Goal: Task Accomplishment & Management: Manage account settings

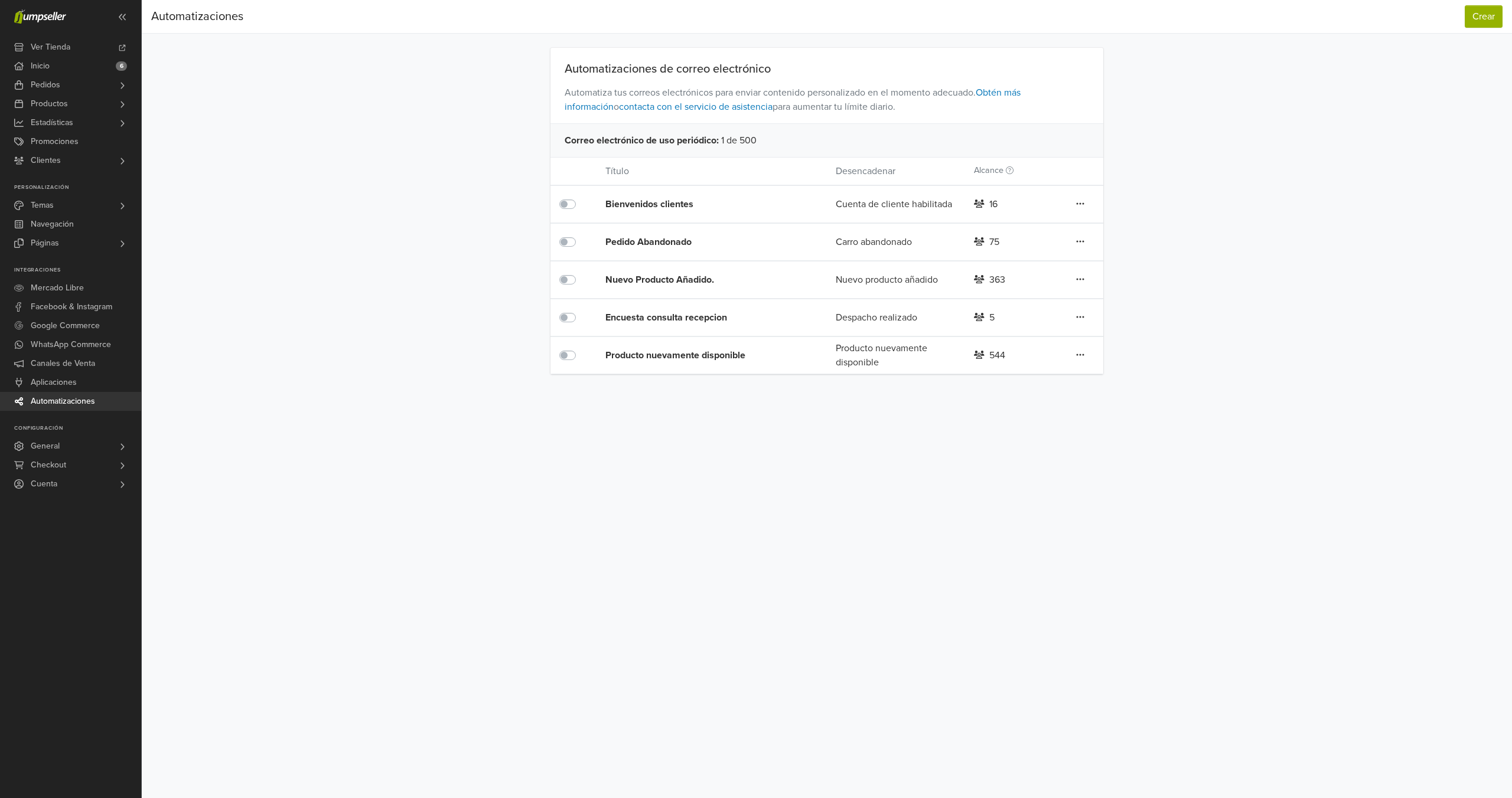
click at [708, 273] on div "Nuevo Producto Añadido." at bounding box center [697, 280] width 184 height 15
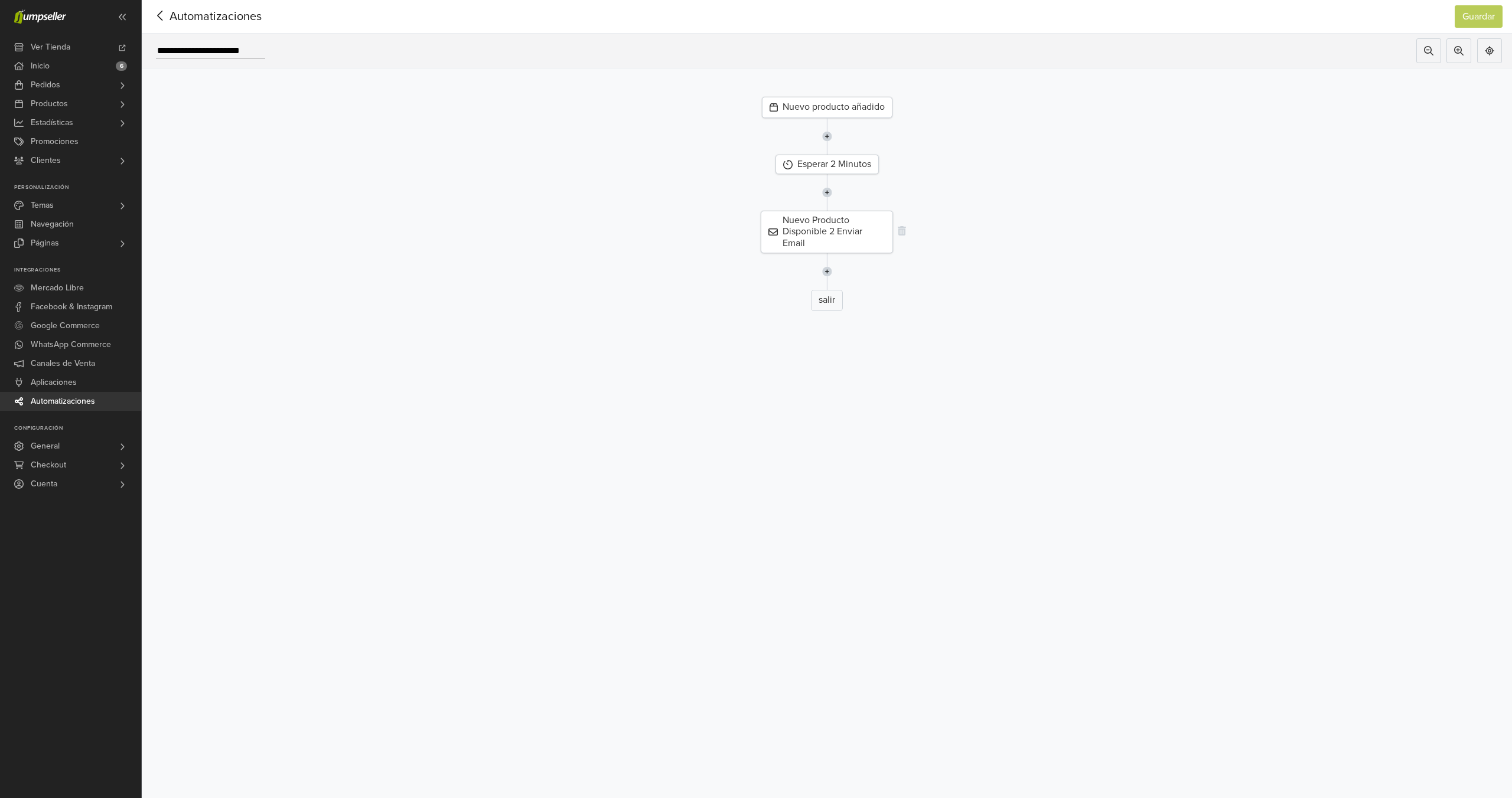
click at [815, 225] on div "Nuevo Producto Disponible 2 Enviar Email" at bounding box center [827, 232] width 133 height 43
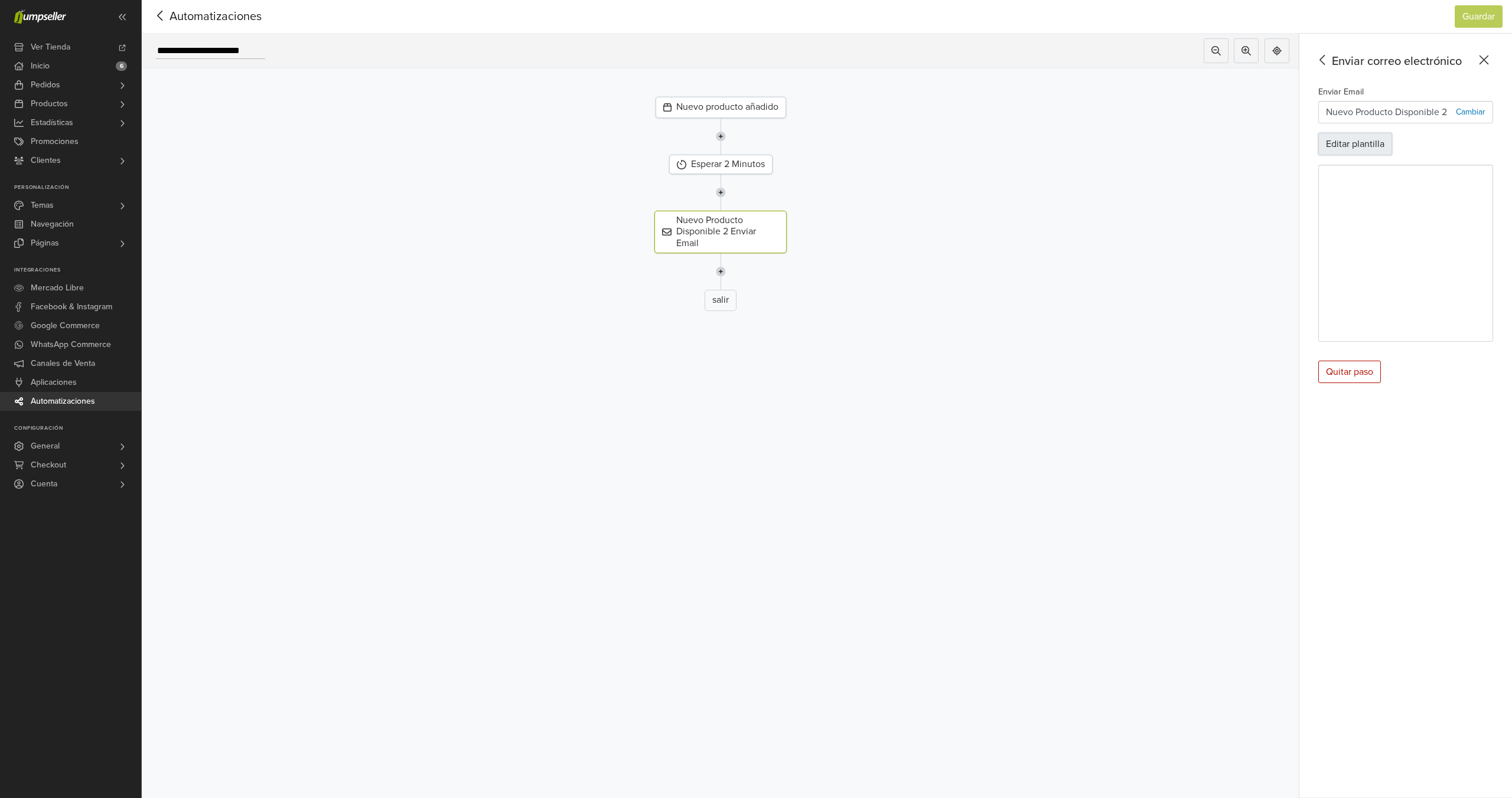
click at [1358, 152] on button "Editar plantilla" at bounding box center [1354, 144] width 74 height 23
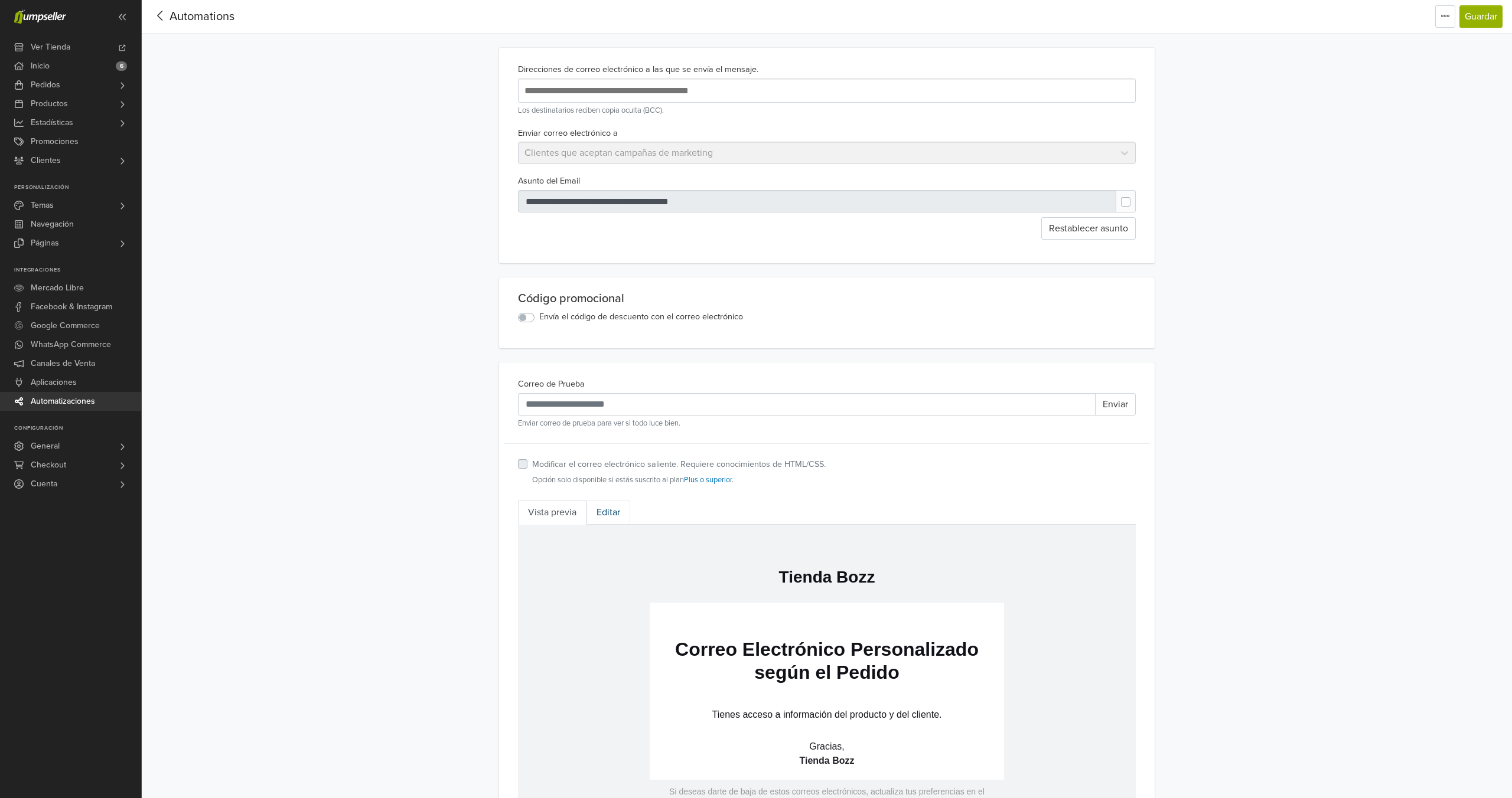
click at [604, 514] on link "Editar" at bounding box center [609, 512] width 44 height 25
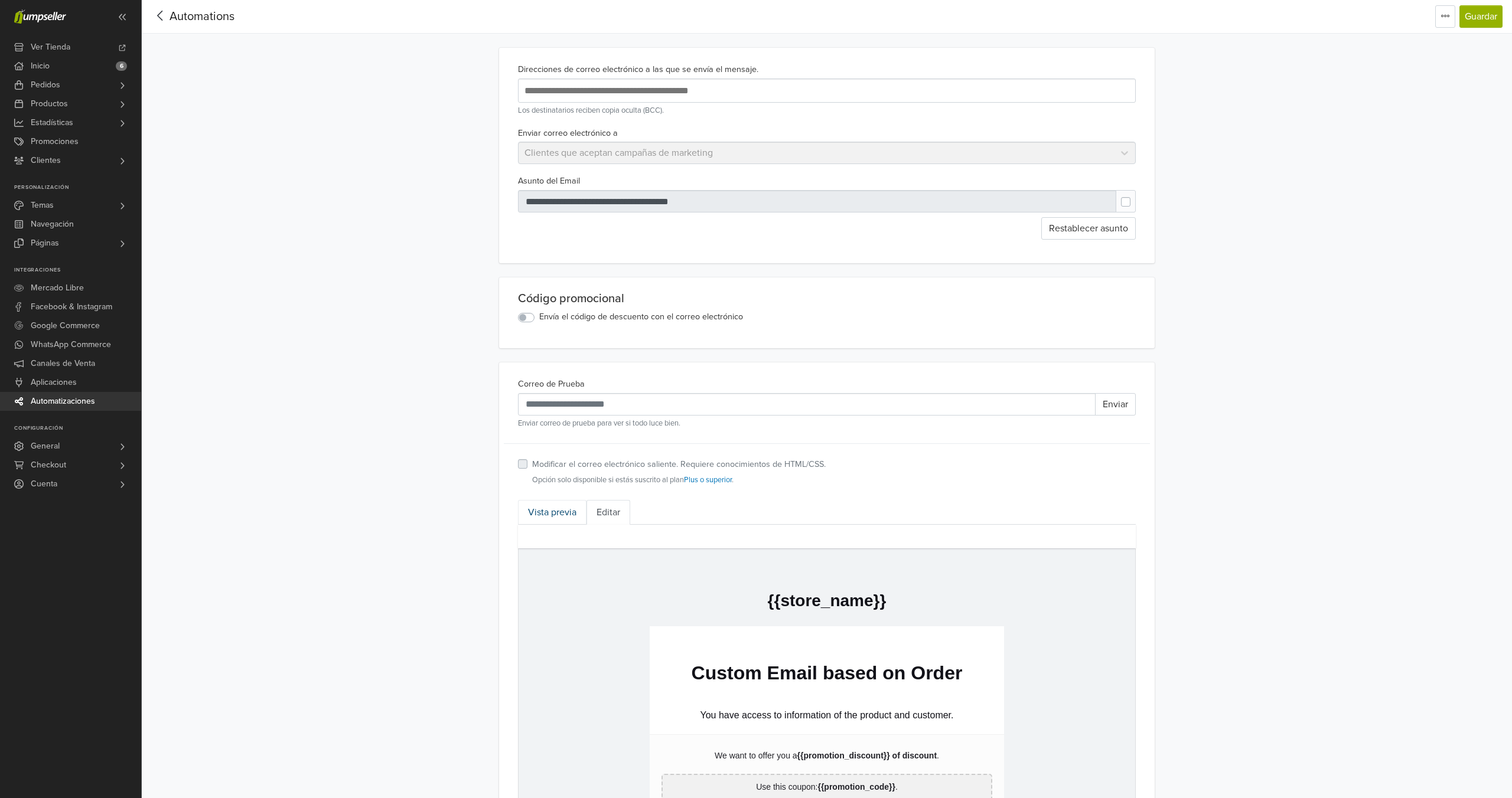
click at [568, 514] on link "Vista previa" at bounding box center [552, 512] width 69 height 25
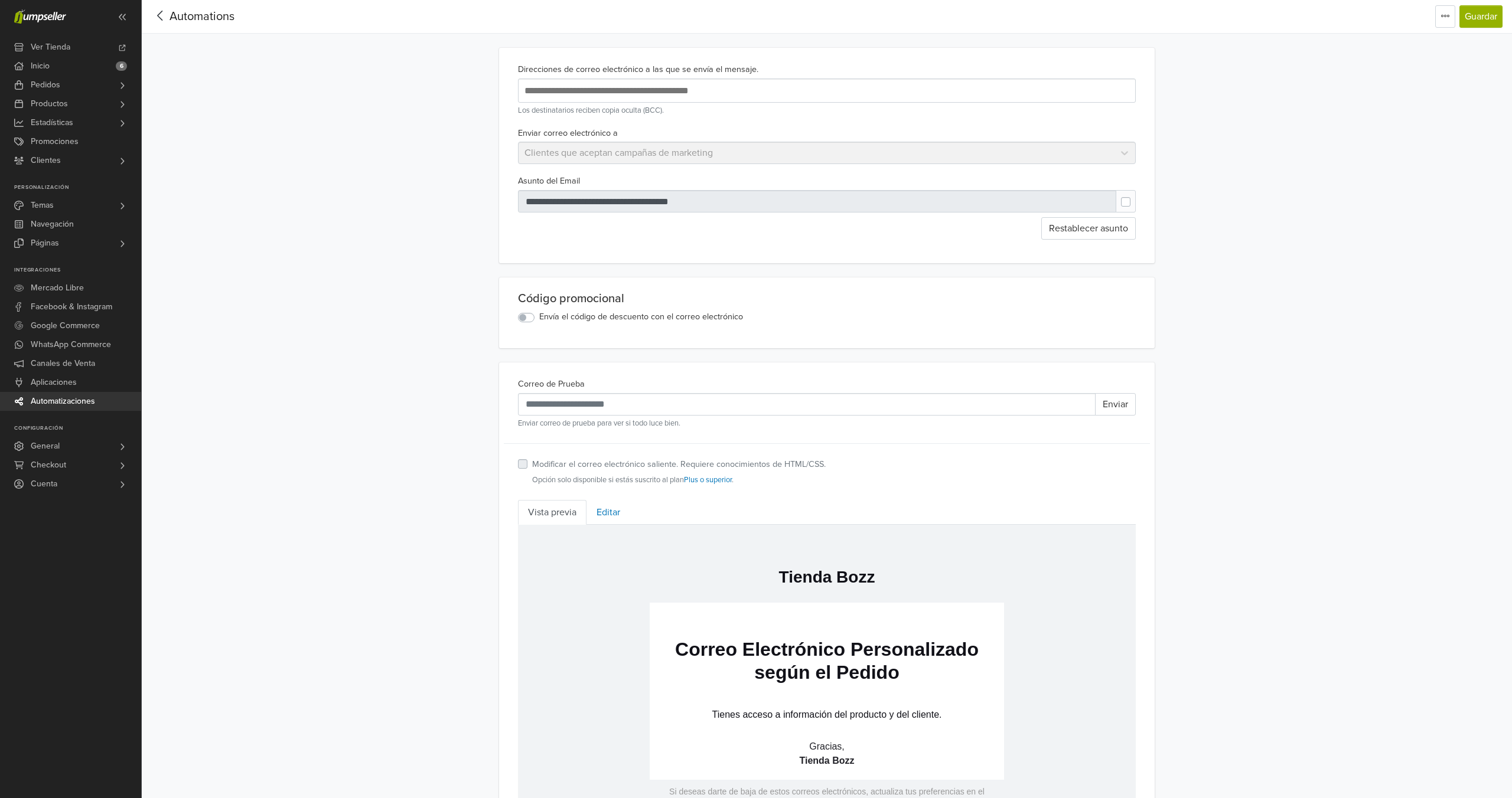
click at [212, 15] on span "Automations" at bounding box center [202, 17] width 65 height 15
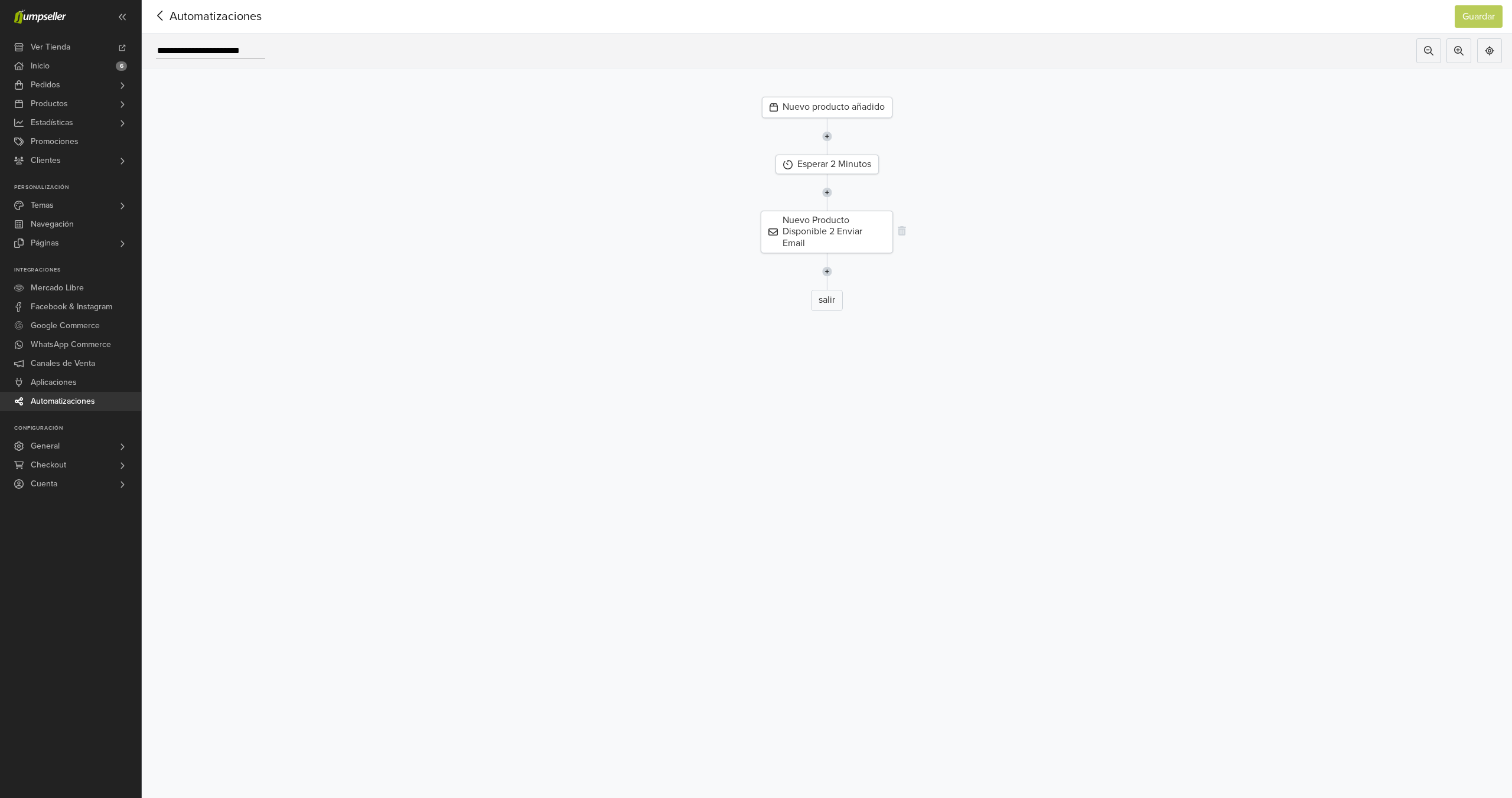
click at [874, 220] on div "Nuevo Producto Disponible 2 Enviar Email" at bounding box center [827, 232] width 133 height 43
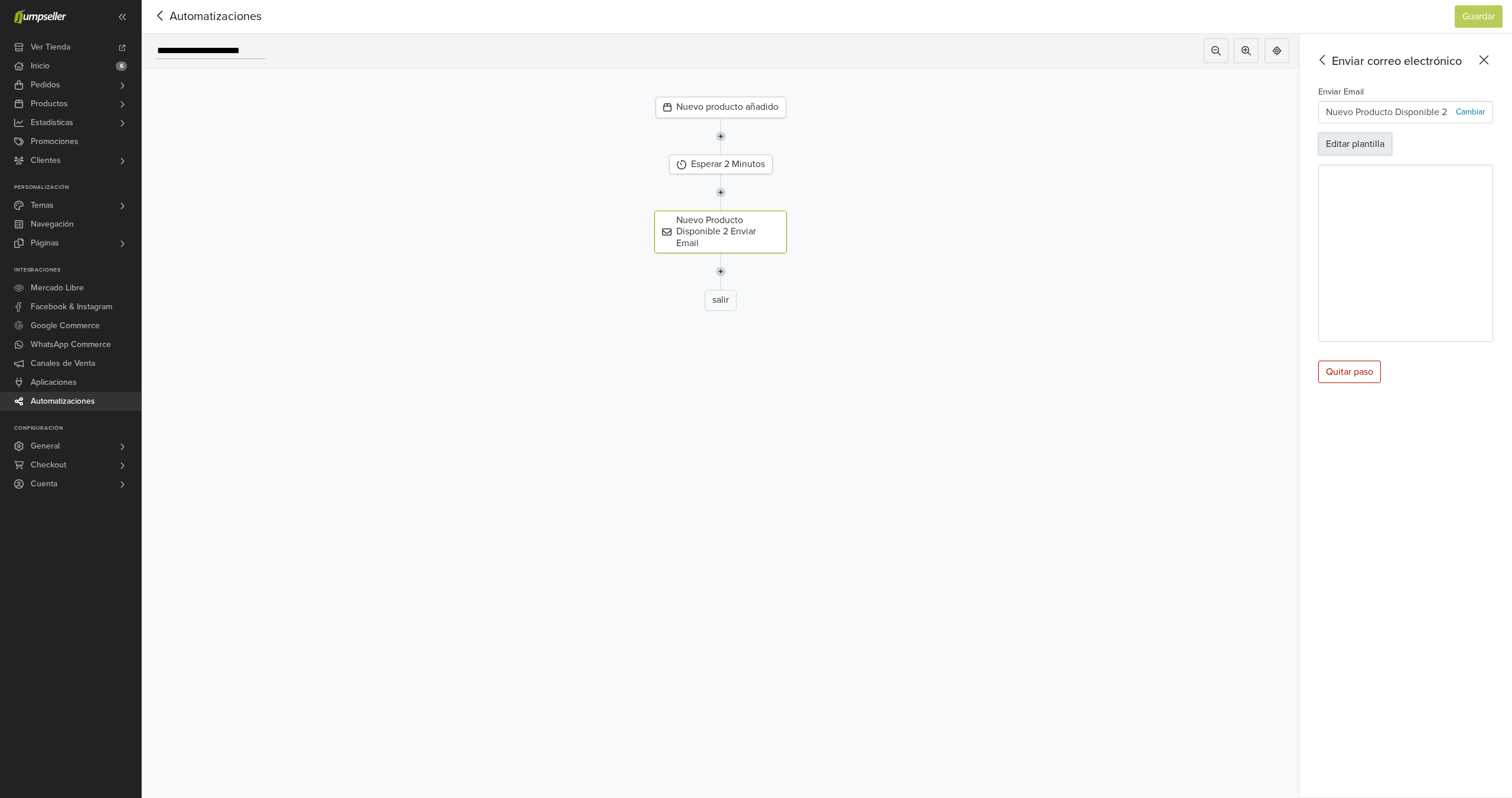
click at [1364, 144] on button "Editar plantilla" at bounding box center [1354, 144] width 74 height 23
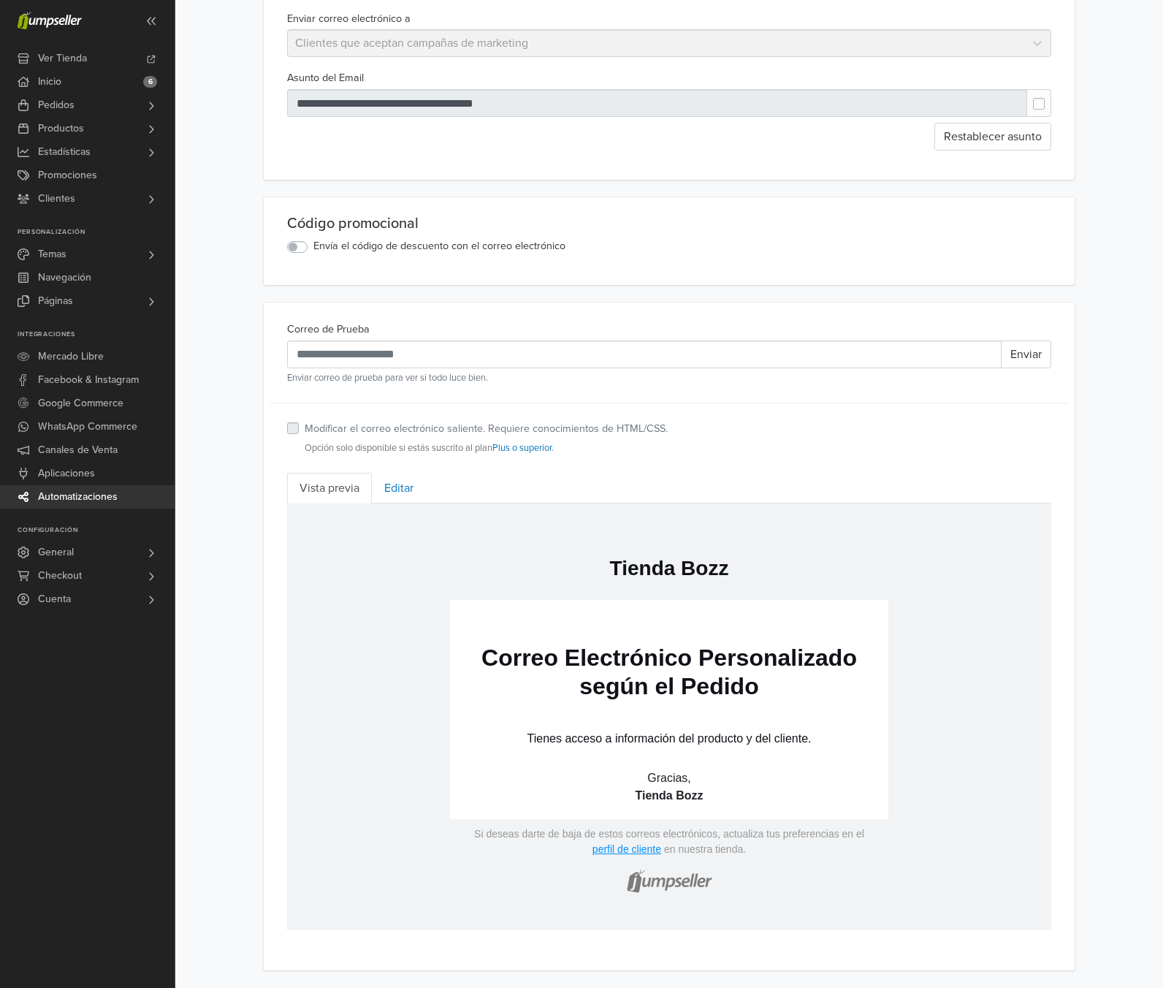
scroll to position [147, 0]
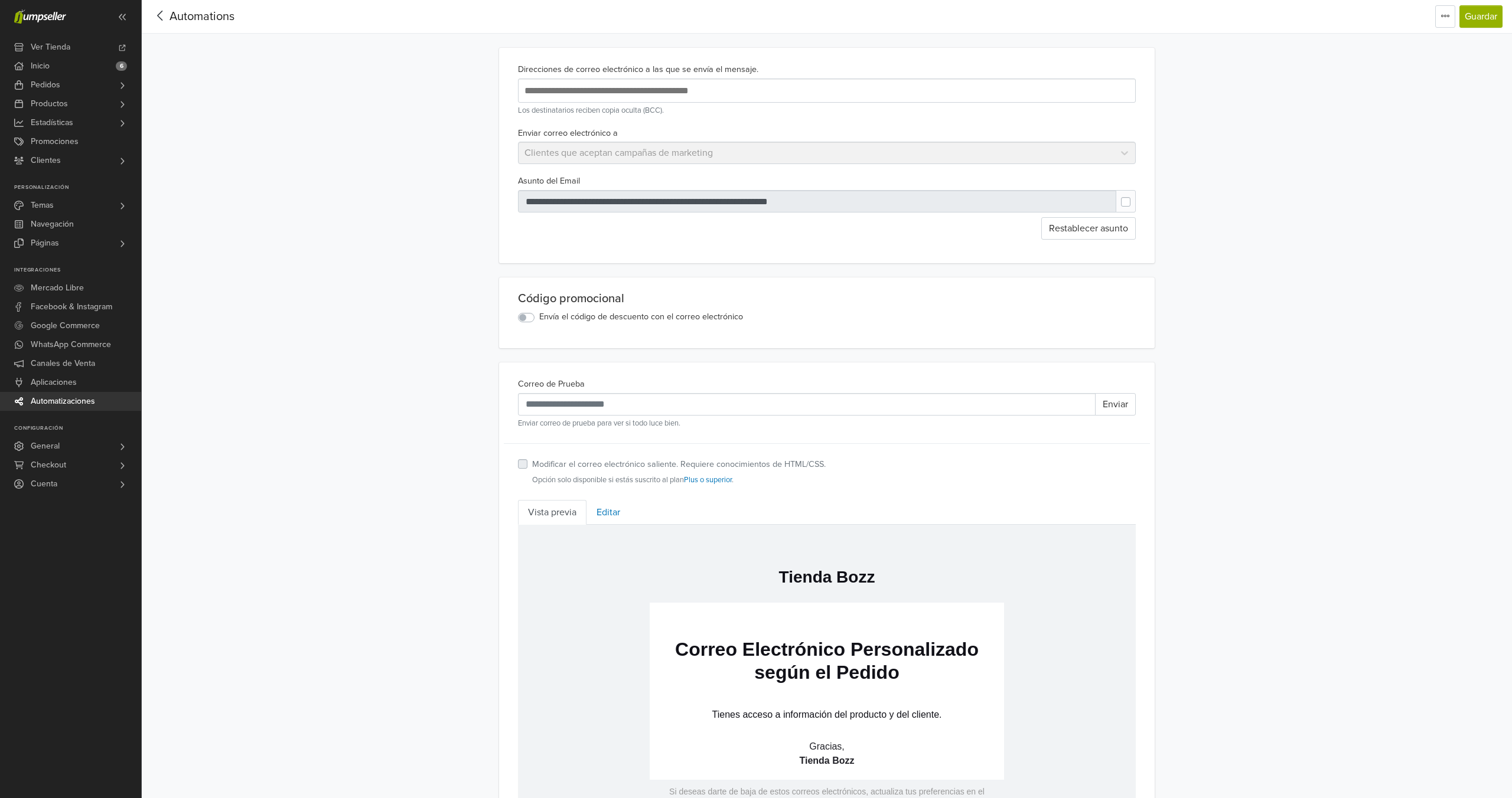
click at [200, 8] on div "Automations" at bounding box center [192, 16] width 83 height 23
click at [194, 15] on span "Automations" at bounding box center [202, 17] width 65 height 15
click at [192, 15] on span "Automations" at bounding box center [202, 17] width 65 height 15
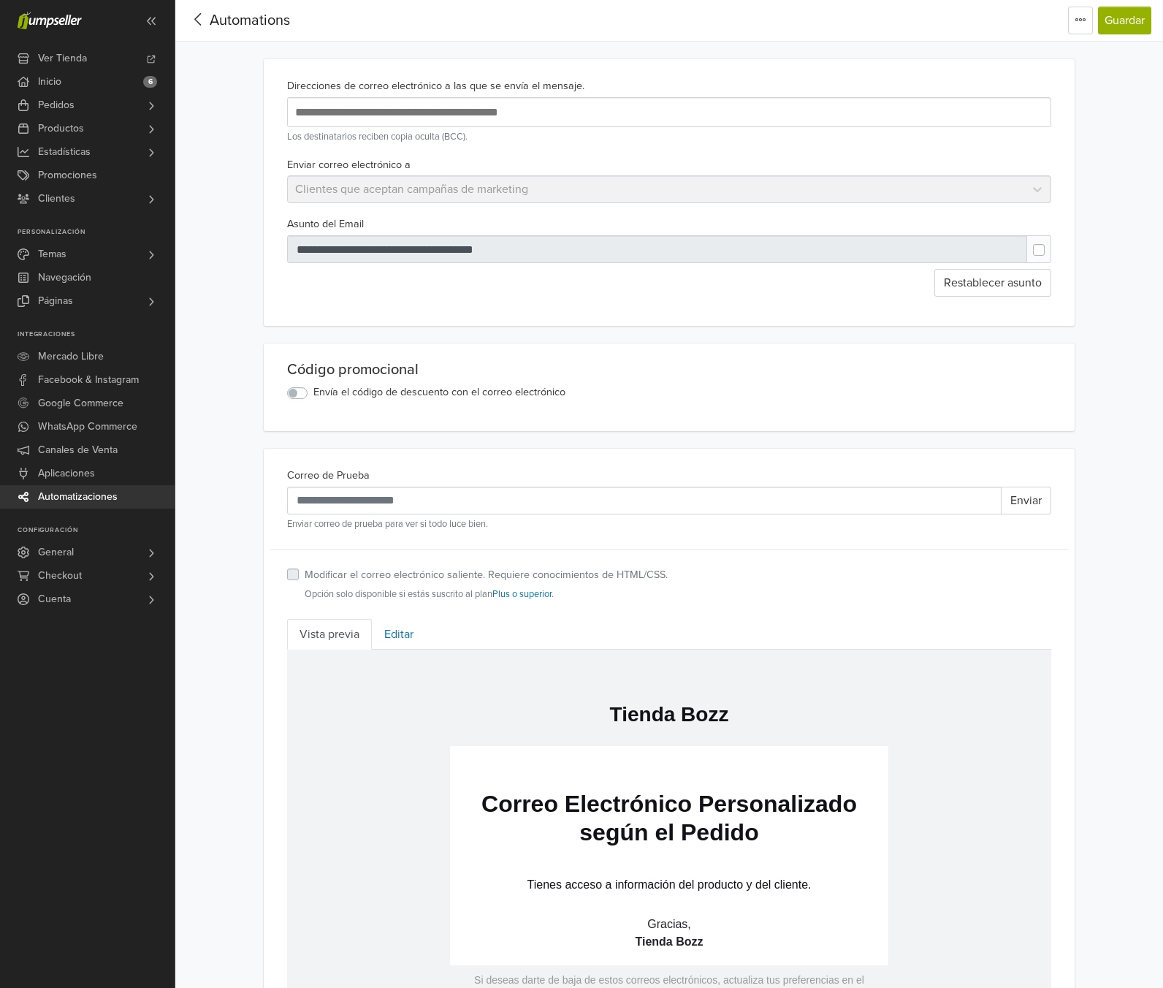
click at [246, 24] on span "Automations" at bounding box center [250, 21] width 80 height 18
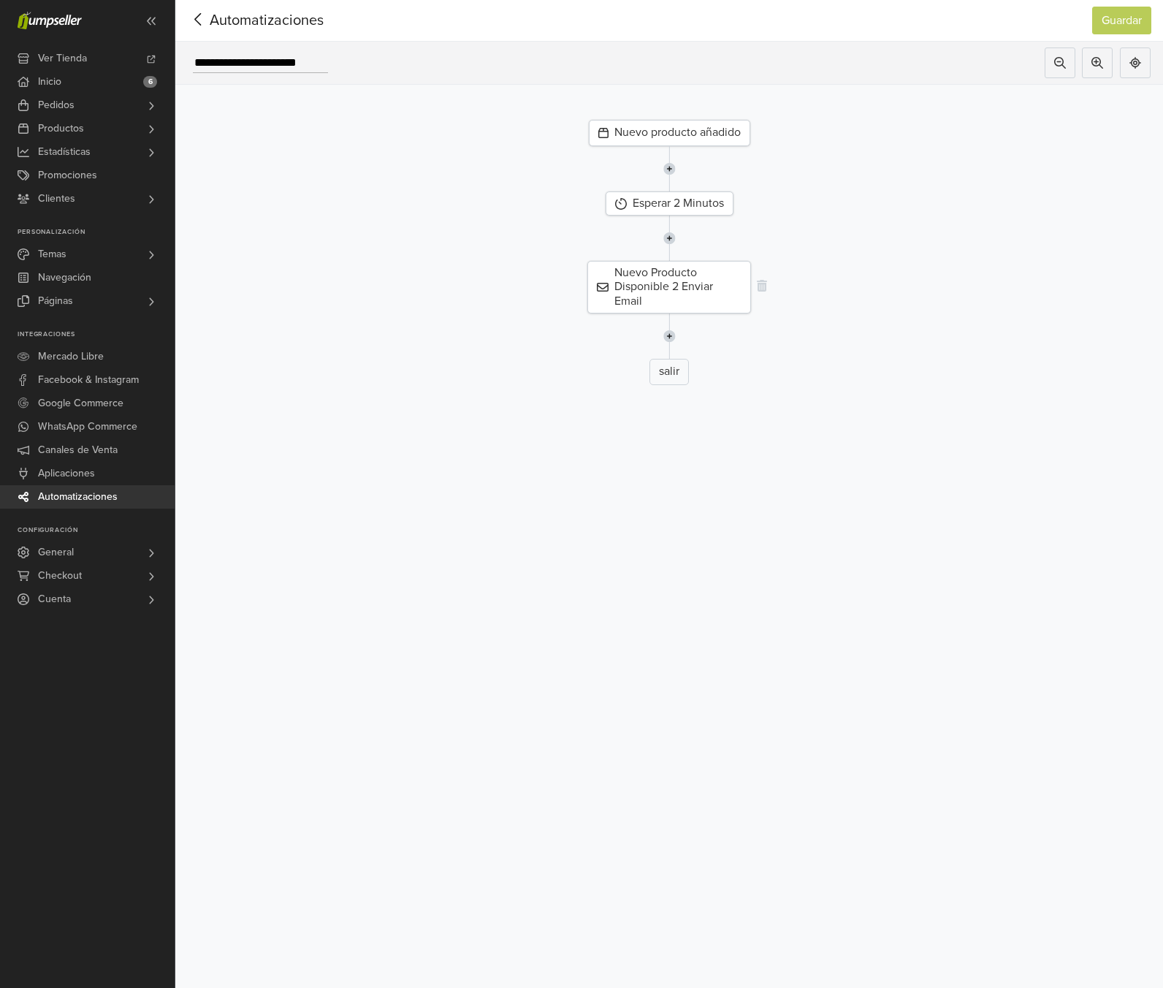
click at [643, 296] on div "Nuevo Producto Disponible 2 Enviar Email" at bounding box center [669, 287] width 164 height 53
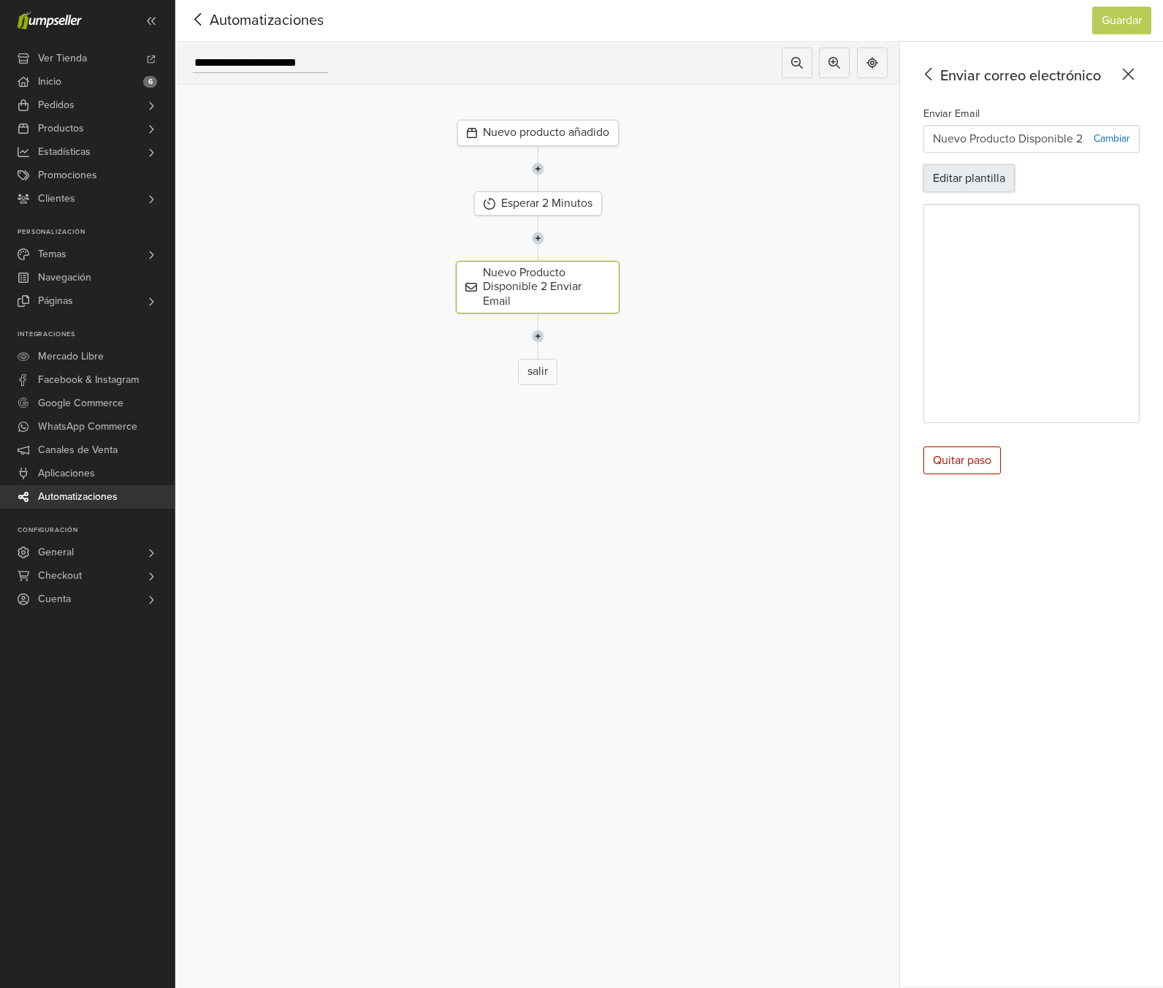
click at [983, 183] on button "Editar plantilla" at bounding box center [969, 178] width 91 height 28
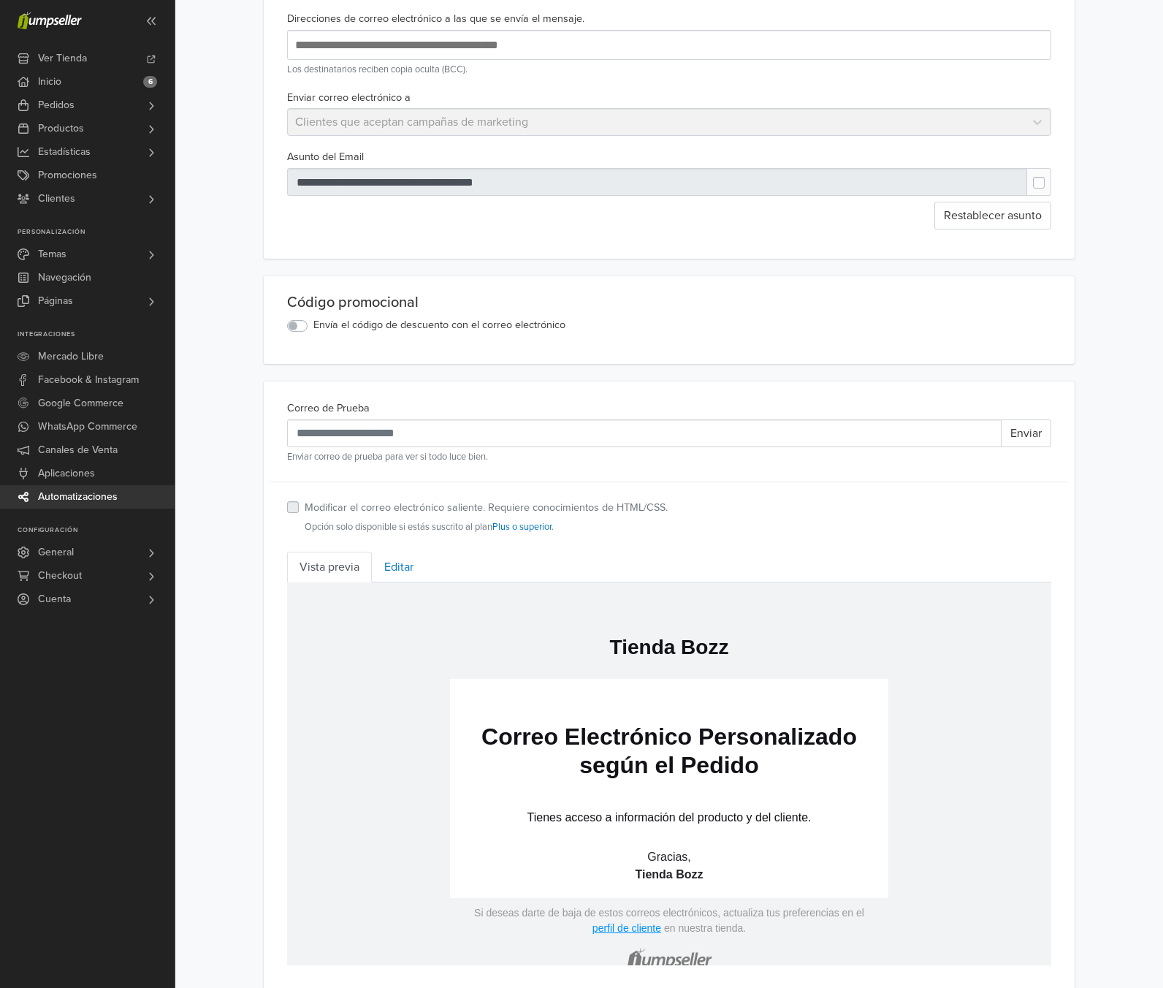
scroll to position [72, 0]
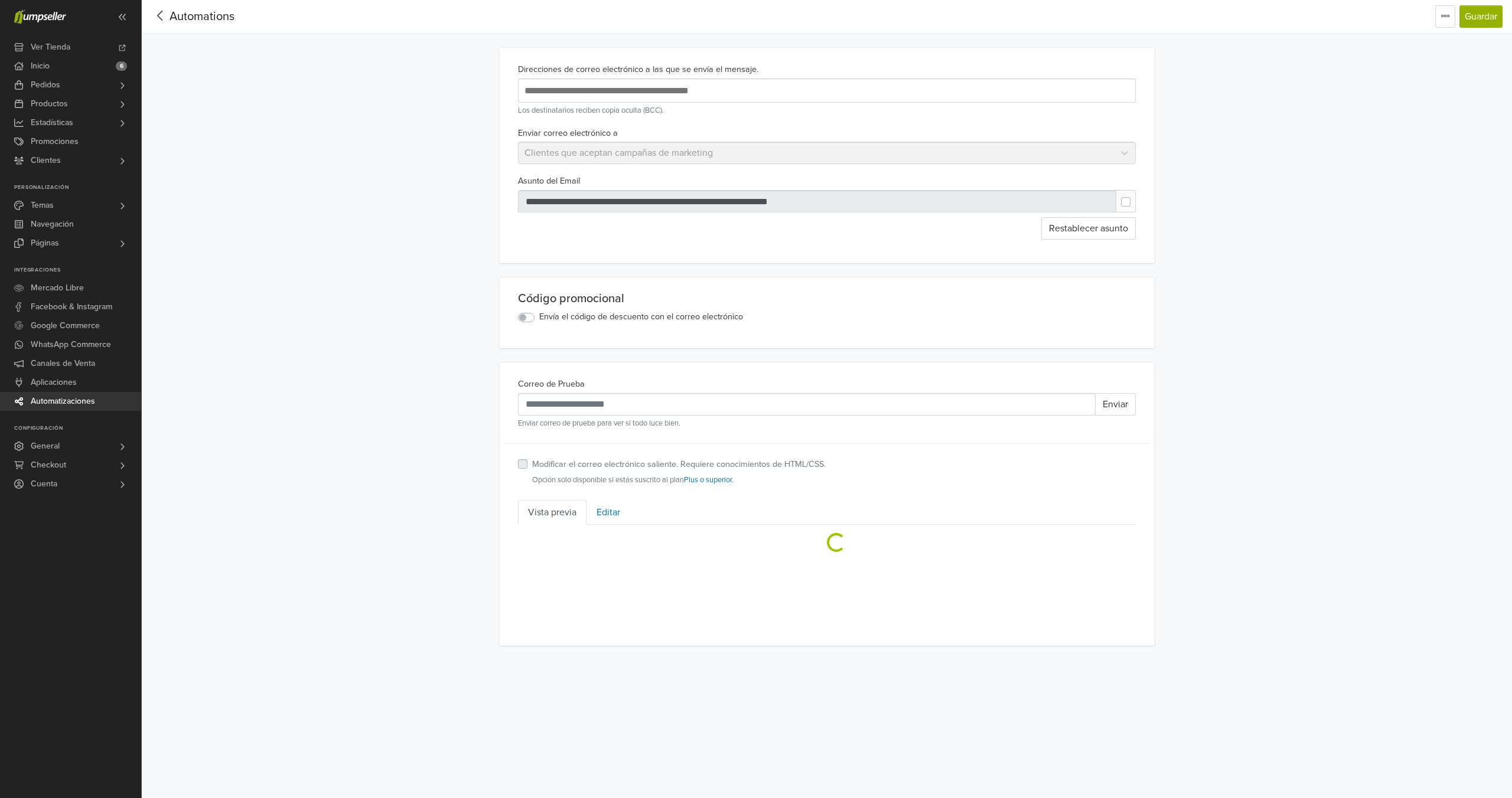
click at [110, 400] on link "Automatizaciones" at bounding box center [70, 401] width 141 height 19
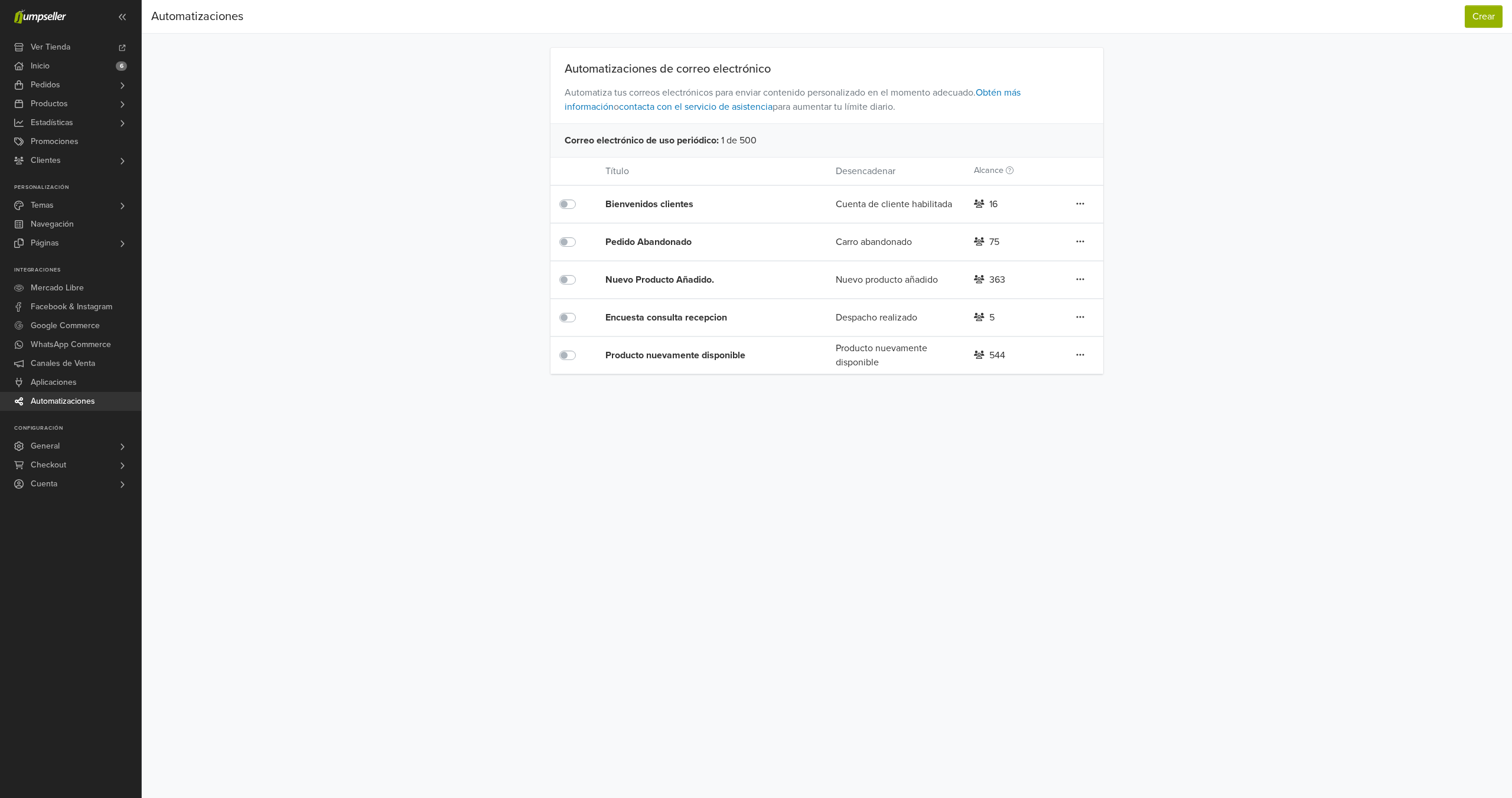
click at [692, 278] on div "Nuevo Producto Añadido." at bounding box center [697, 280] width 184 height 15
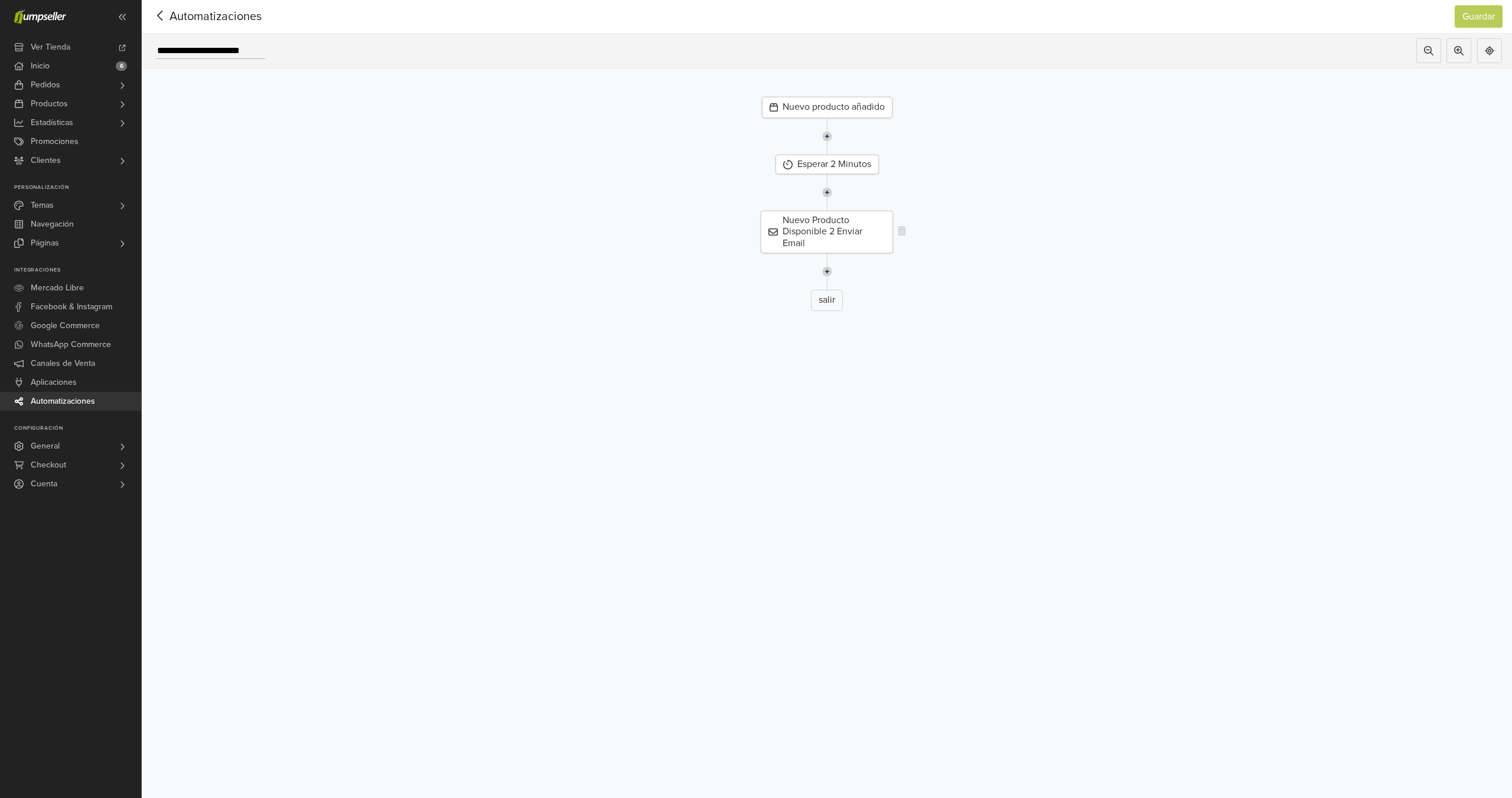
click at [821, 237] on div "Nuevo Producto Disponible 2 Enviar Email" at bounding box center [827, 232] width 133 height 43
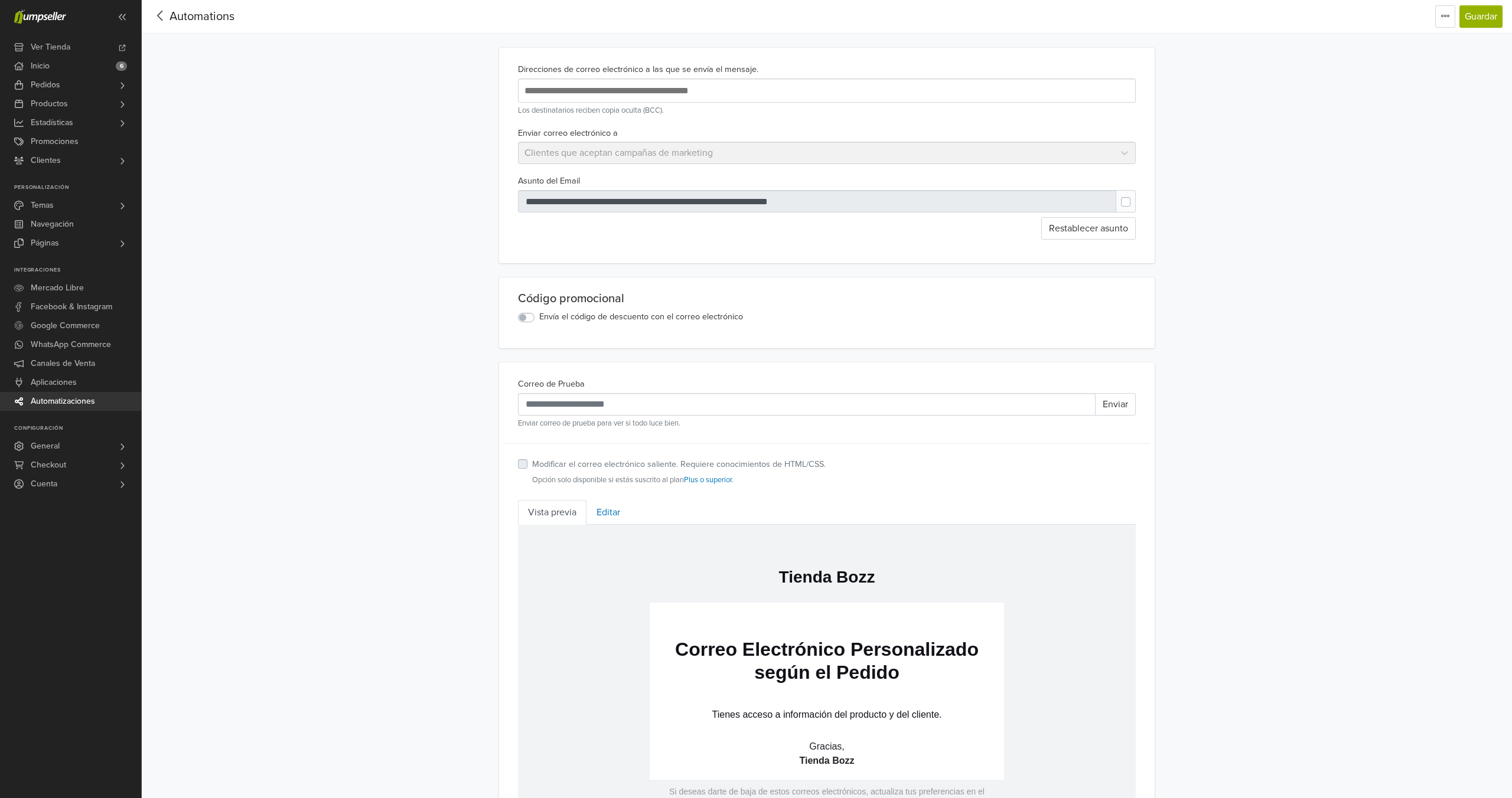
drag, startPoint x: 607, startPoint y: 512, endPoint x: 495, endPoint y: 506, distance: 112.2
click at [607, 512] on link "Editar" at bounding box center [609, 512] width 44 height 25
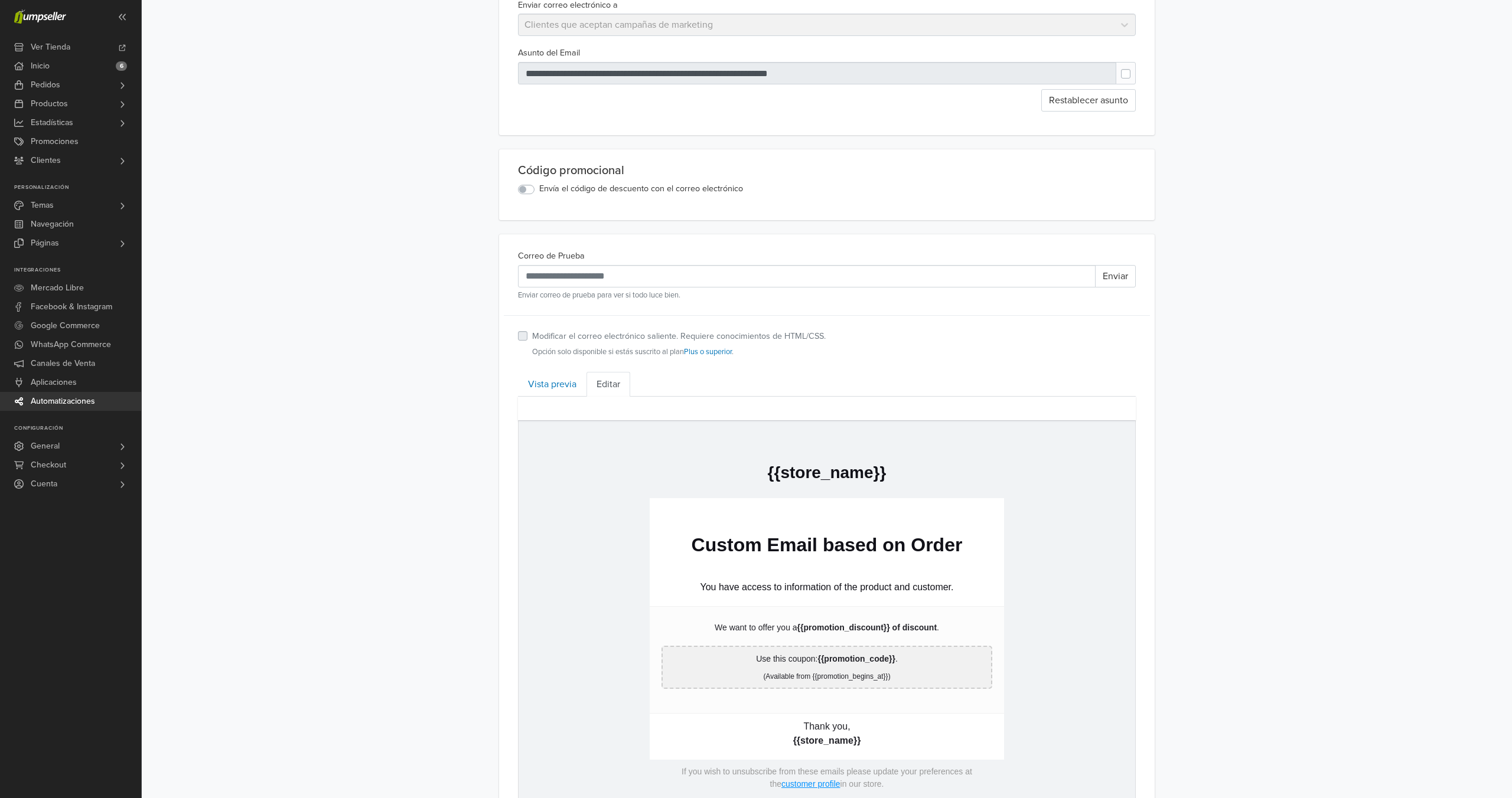
scroll to position [225, 0]
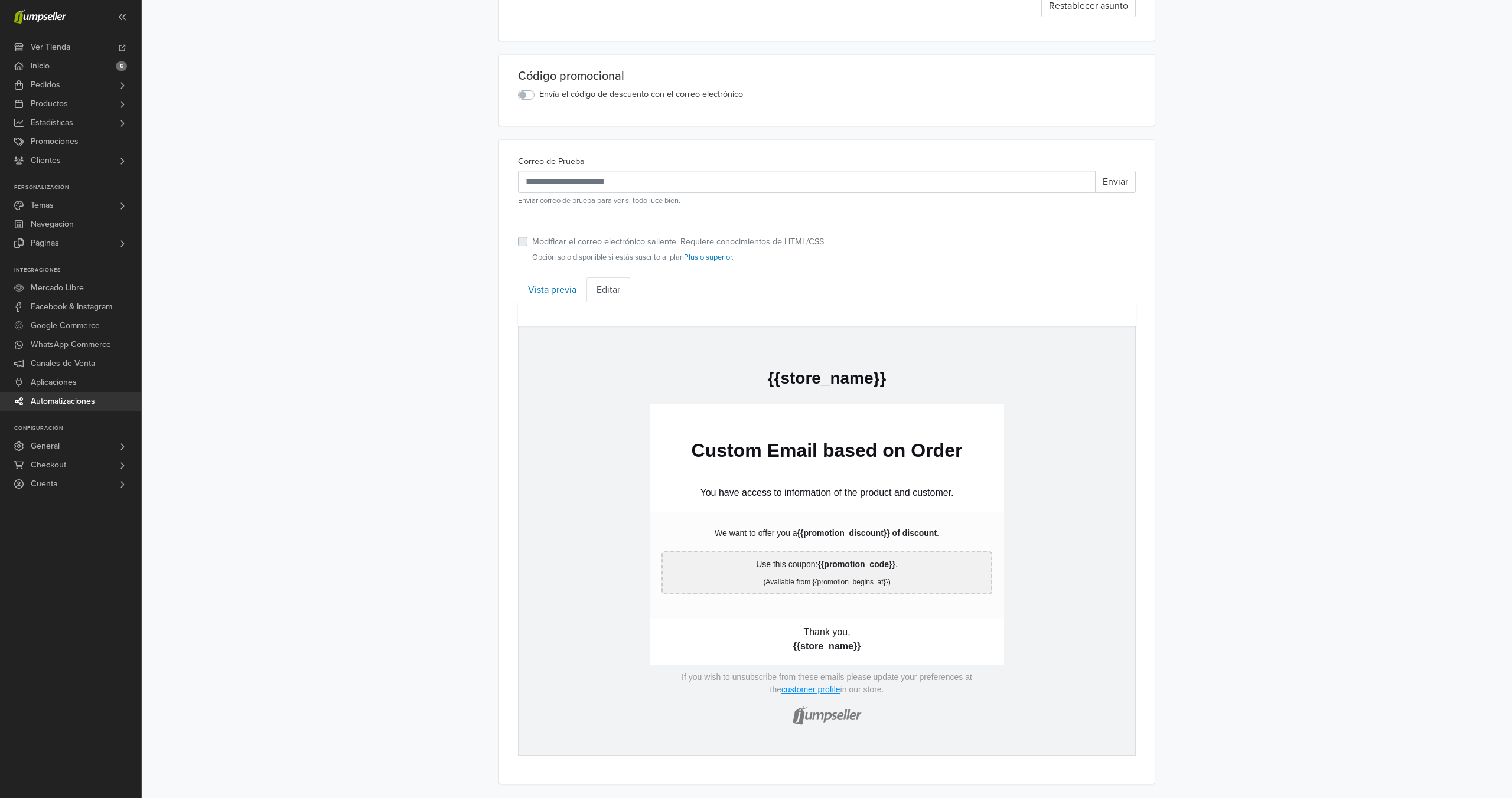
click at [713, 365] on td "hidden text {{store_name}}" at bounding box center [827, 376] width 354 height 30
click at [804, 383] on p "{{store_name}}" at bounding box center [826, 378] width 331 height 21
drag, startPoint x: 801, startPoint y: 396, endPoint x: 799, endPoint y: 437, distance: 41.0
click at [799, 437] on td "hidden text {{store_name}} hidden text Custom Email based on Order hidden text …" at bounding box center [827, 540] width 617 height 428
click at [799, 437] on td "hidden text Custom Email based on Order" at bounding box center [827, 439] width 354 height 69
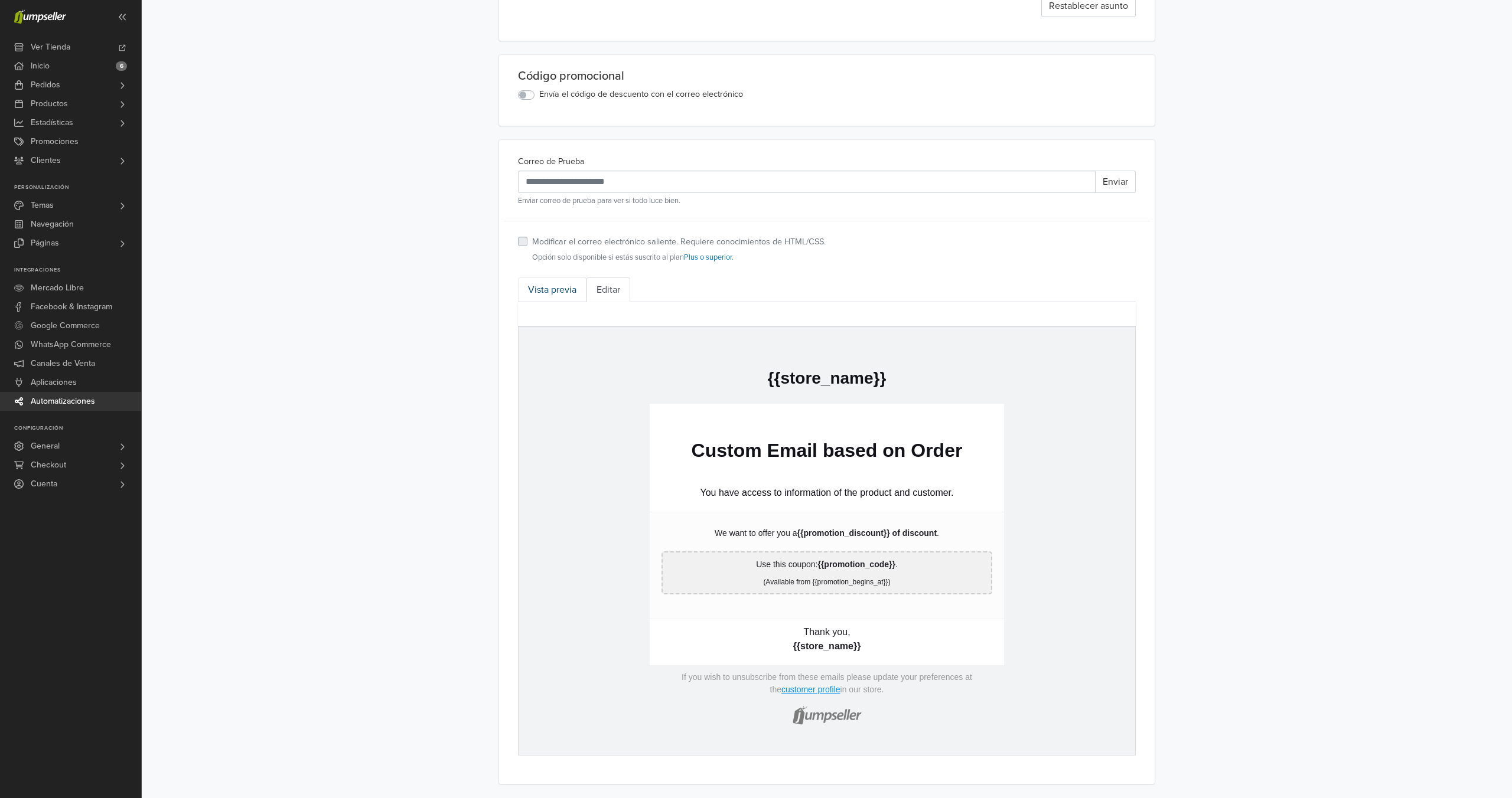
click at [566, 284] on link "Vista previa" at bounding box center [552, 289] width 69 height 25
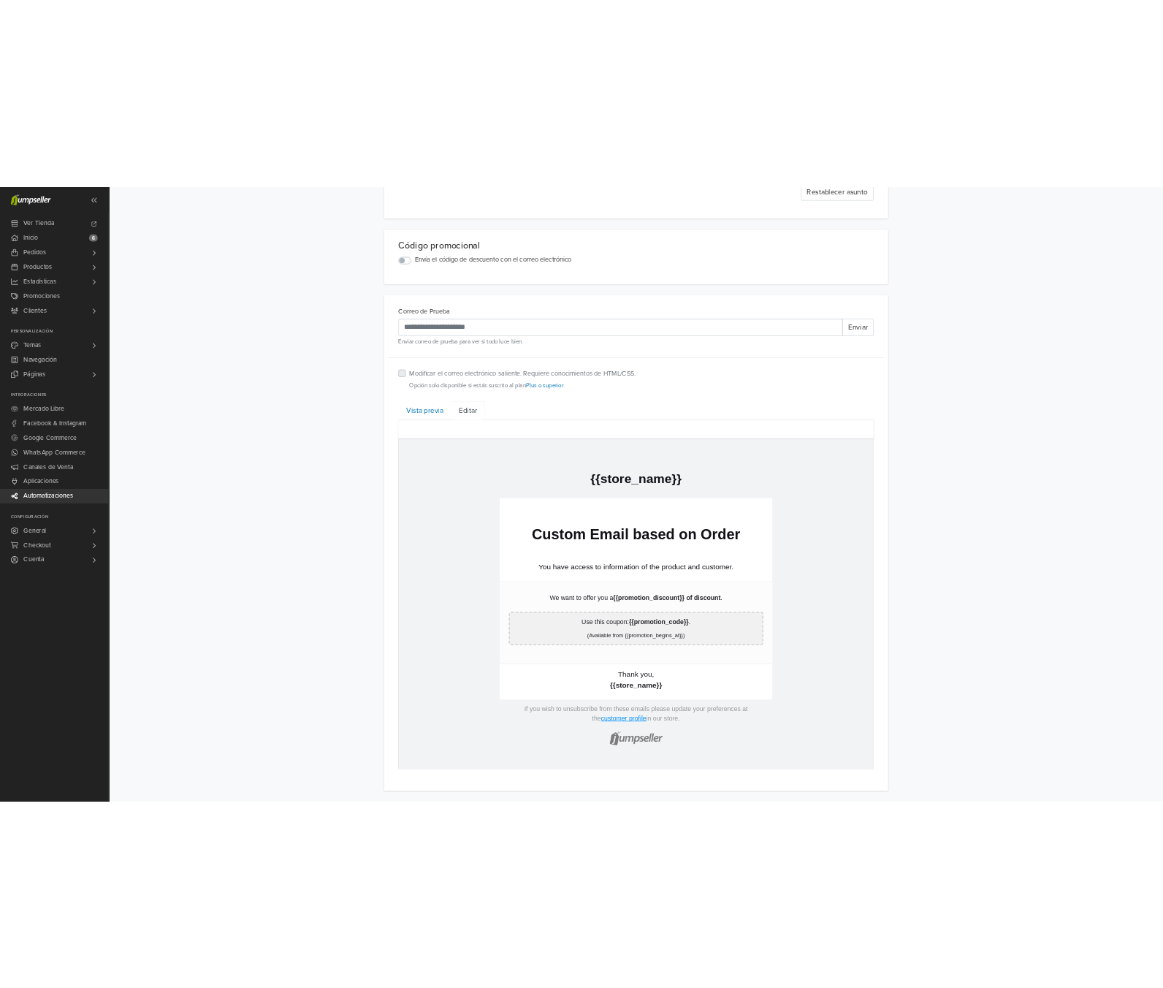
scroll to position [148, 0]
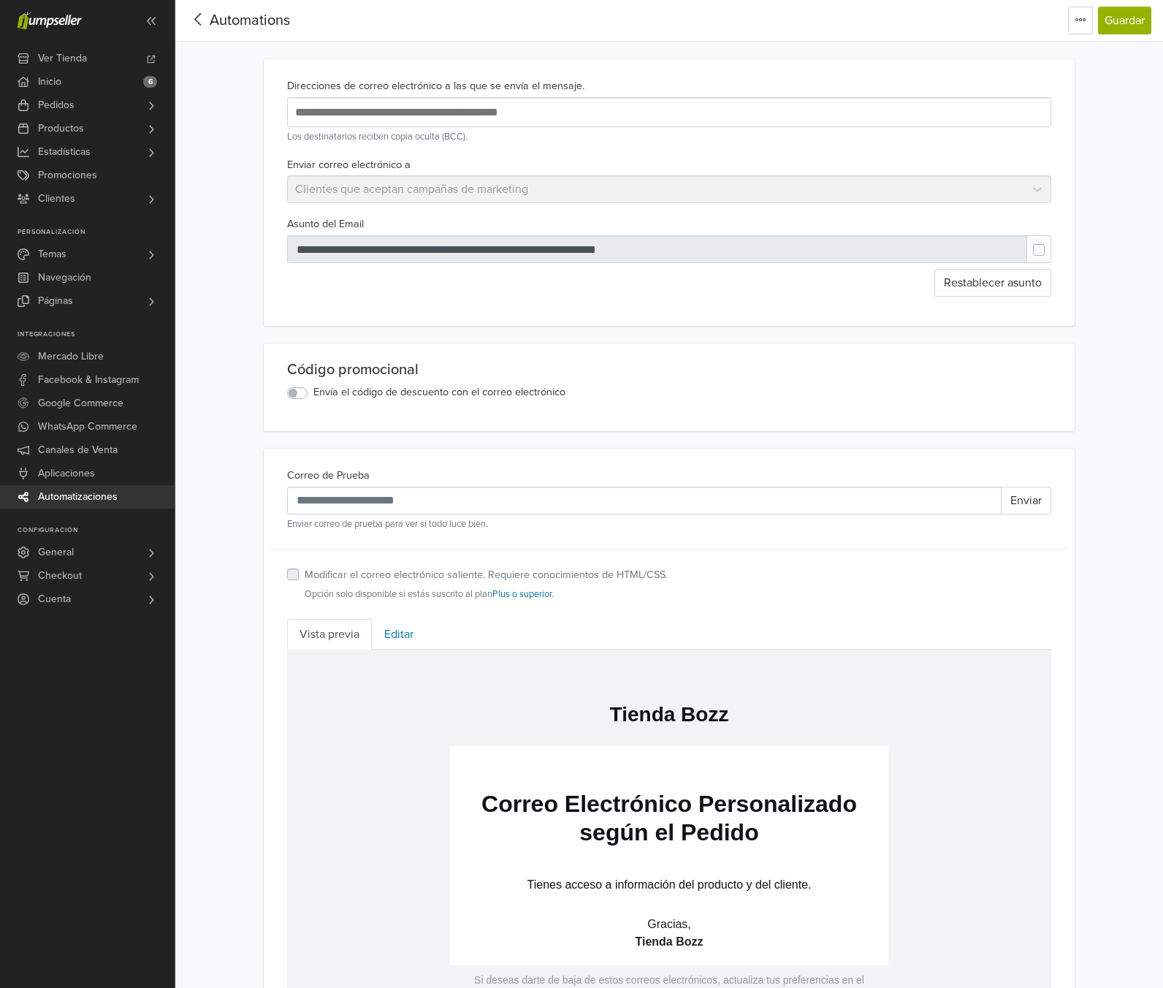
click at [240, 22] on span "Automations" at bounding box center [250, 21] width 80 height 18
click at [219, 20] on span "Automations" at bounding box center [250, 21] width 80 height 18
click at [100, 495] on span "Automatizaciones" at bounding box center [78, 496] width 80 height 23
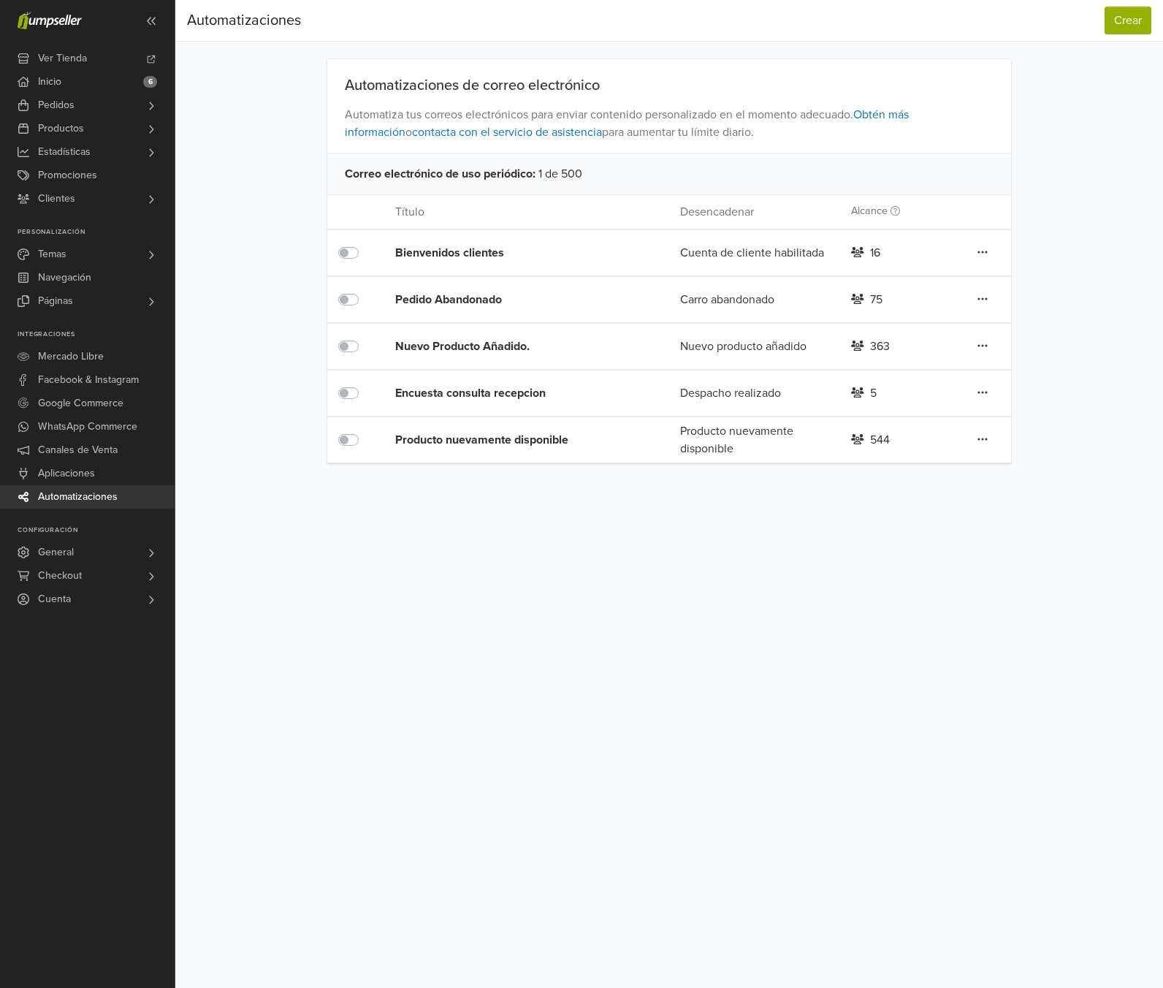
click at [481, 343] on div "Nuevo Producto Añadido." at bounding box center [509, 347] width 228 height 18
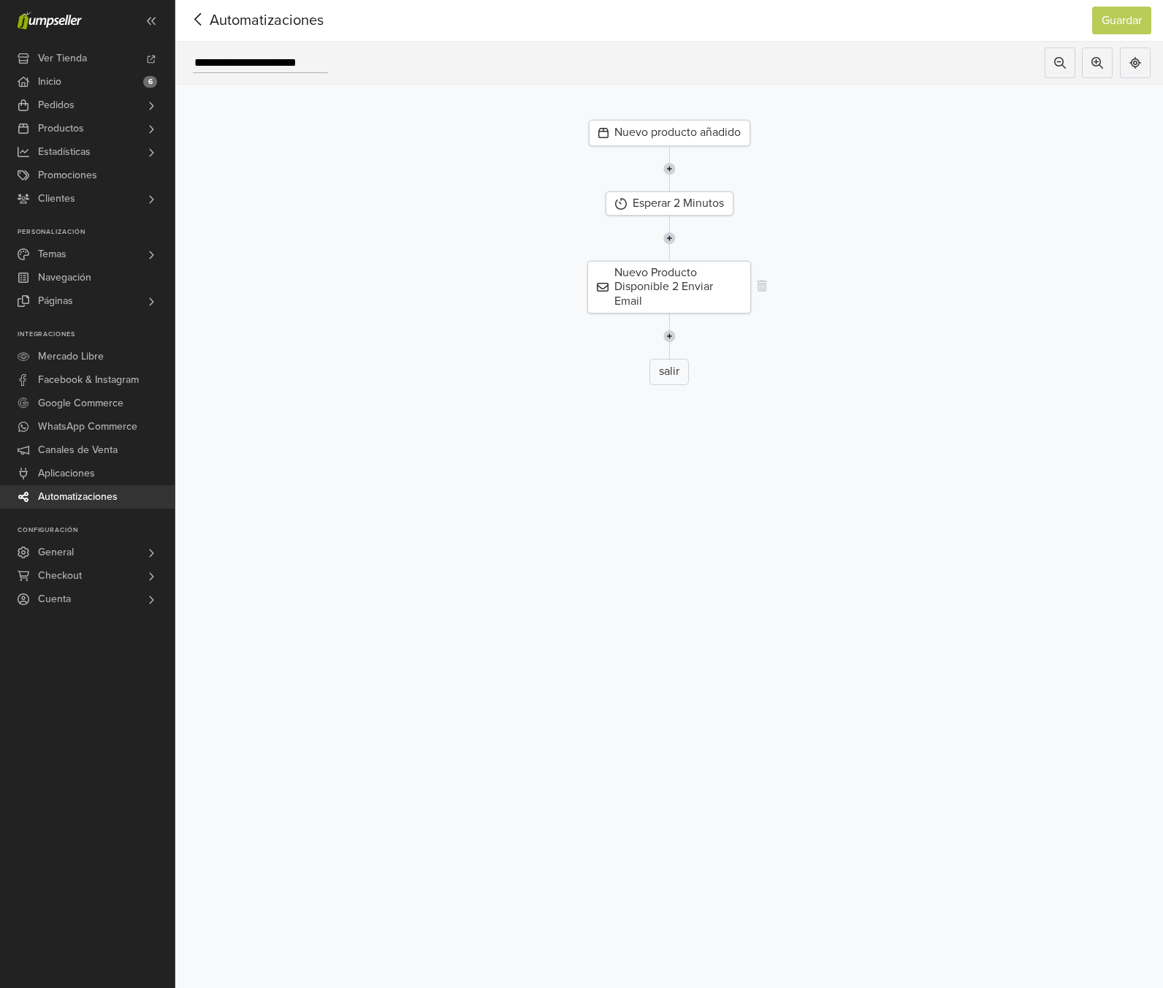
click at [644, 282] on div "Nuevo Producto Disponible 2 Enviar Email" at bounding box center [669, 287] width 164 height 53
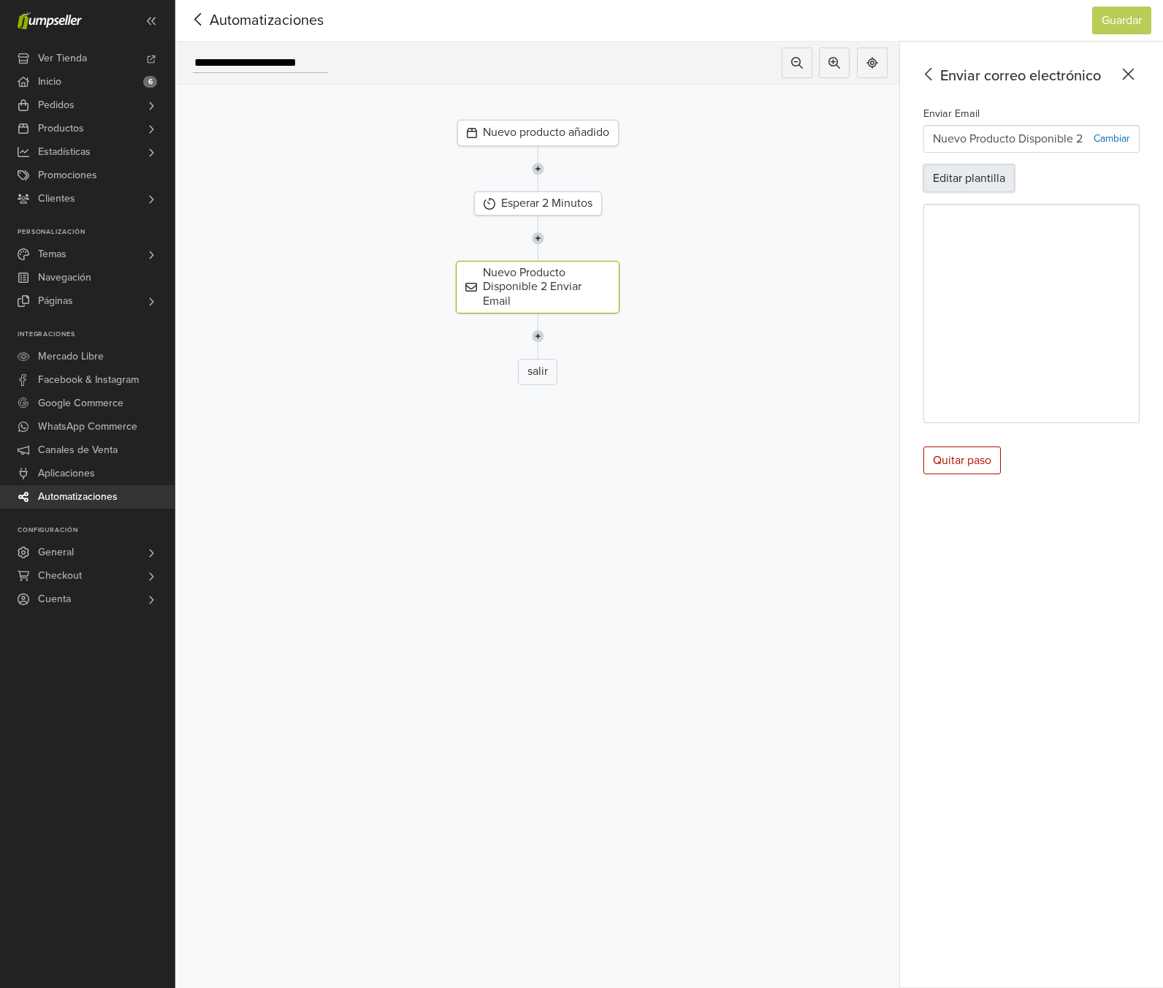
click at [973, 170] on button "Editar plantilla" at bounding box center [969, 178] width 91 height 28
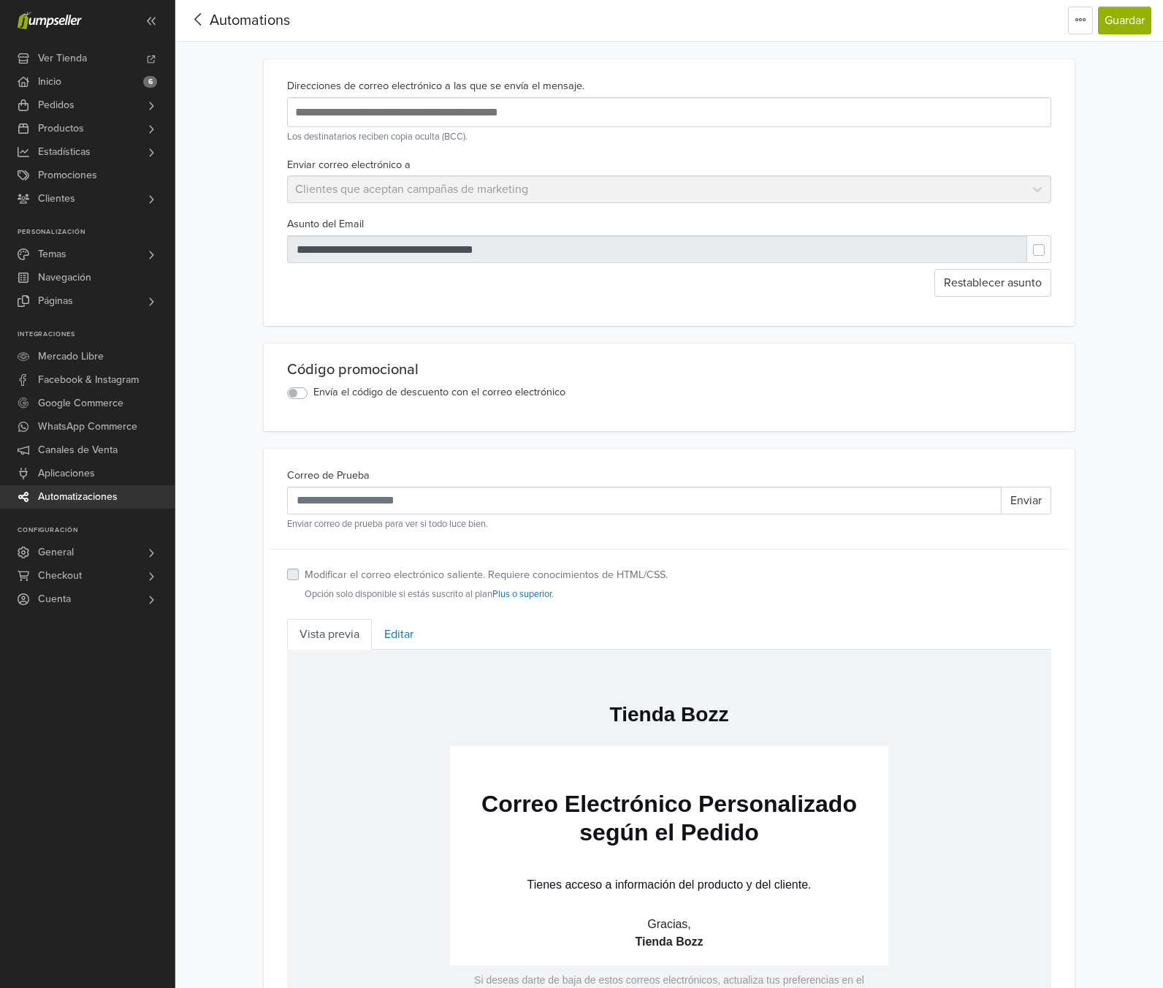
click at [250, 19] on span "Automations" at bounding box center [250, 21] width 80 height 18
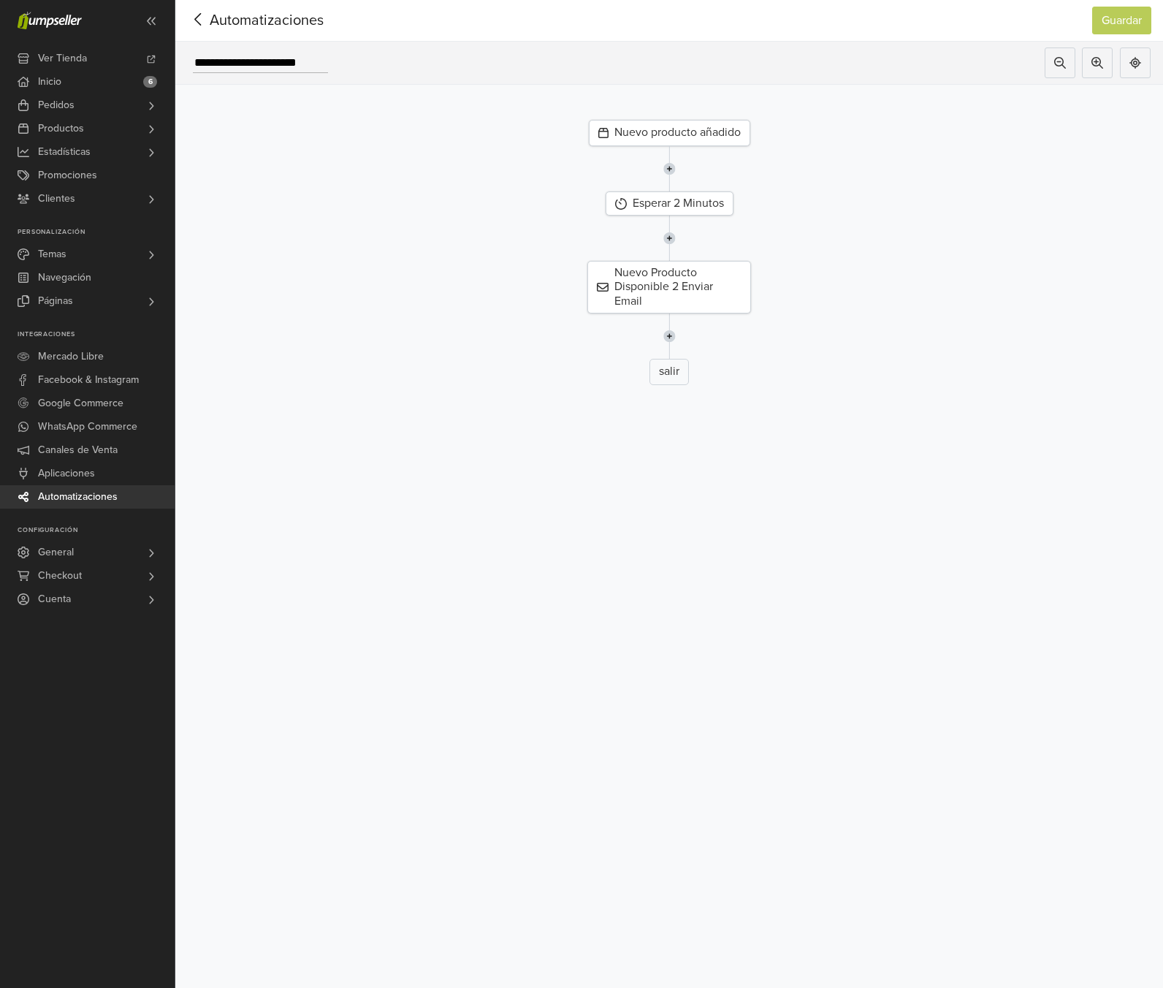
click at [243, 31] on div "Automatizaciones" at bounding box center [250, 20] width 126 height 29
click at [235, 25] on span "Automatizaciones" at bounding box center [244, 20] width 114 height 22
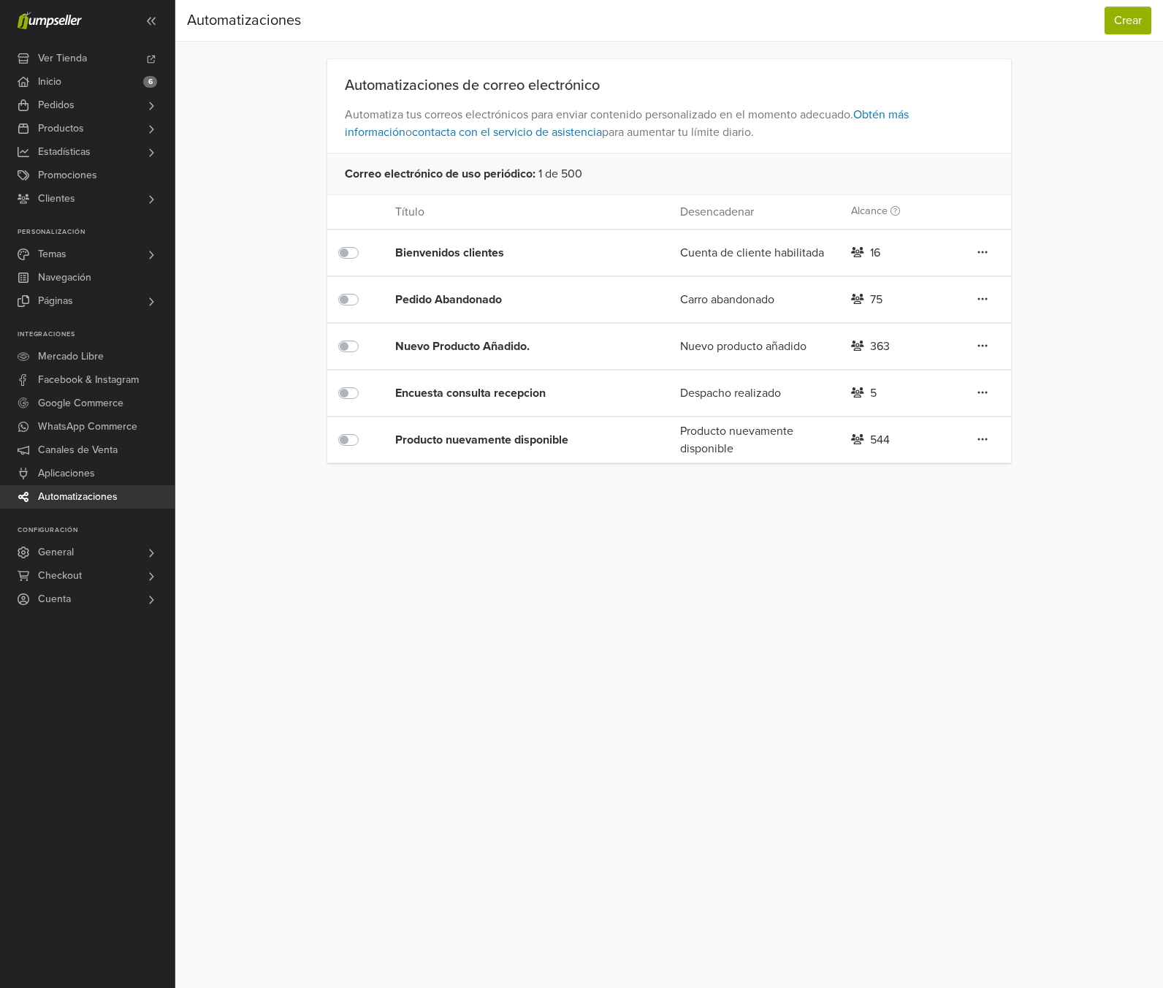
click at [490, 432] on div "Producto nuevamente disponible" at bounding box center [509, 440] width 228 height 18
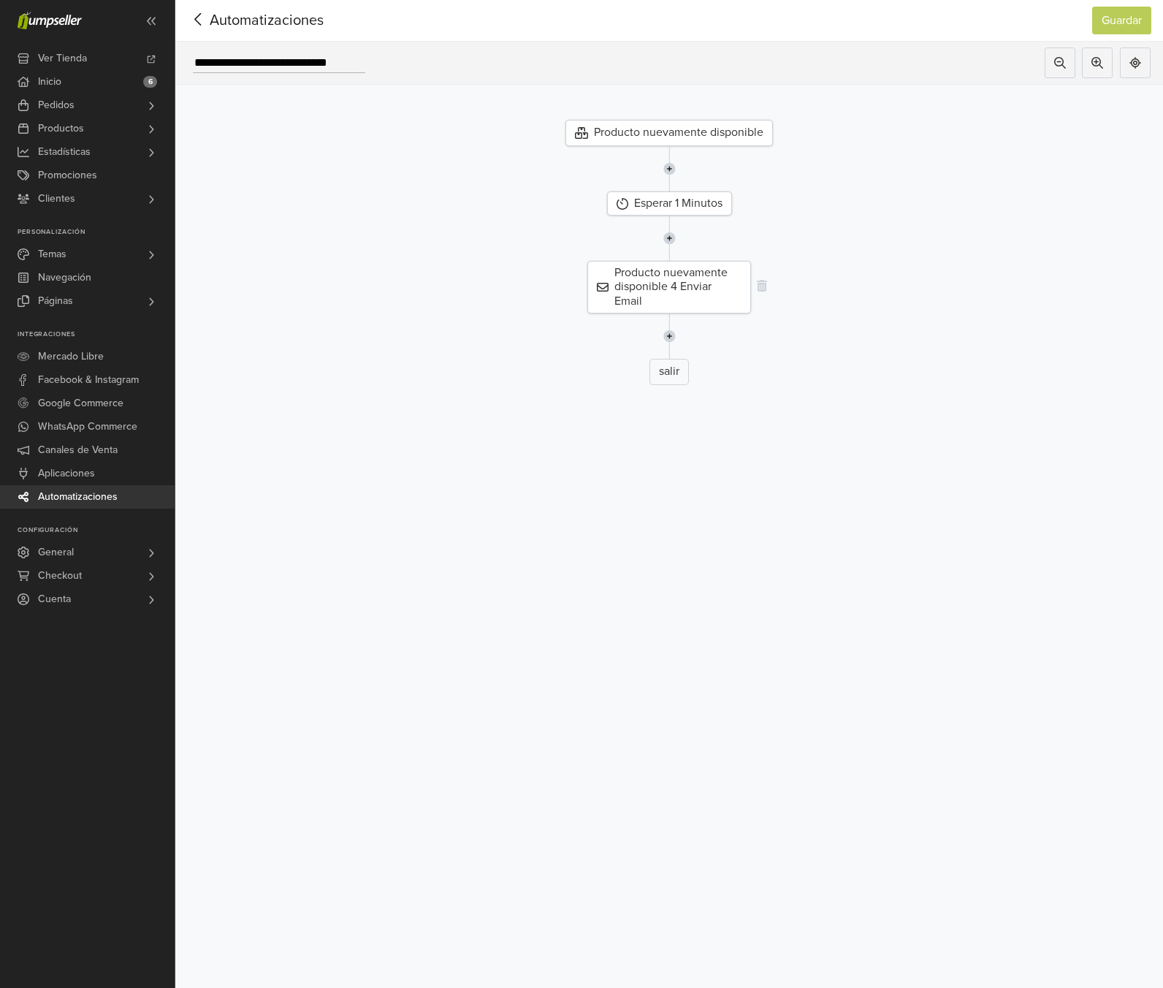
click at [612, 302] on div "Producto nuevamente disponible 4 Enviar Email" at bounding box center [669, 287] width 164 height 53
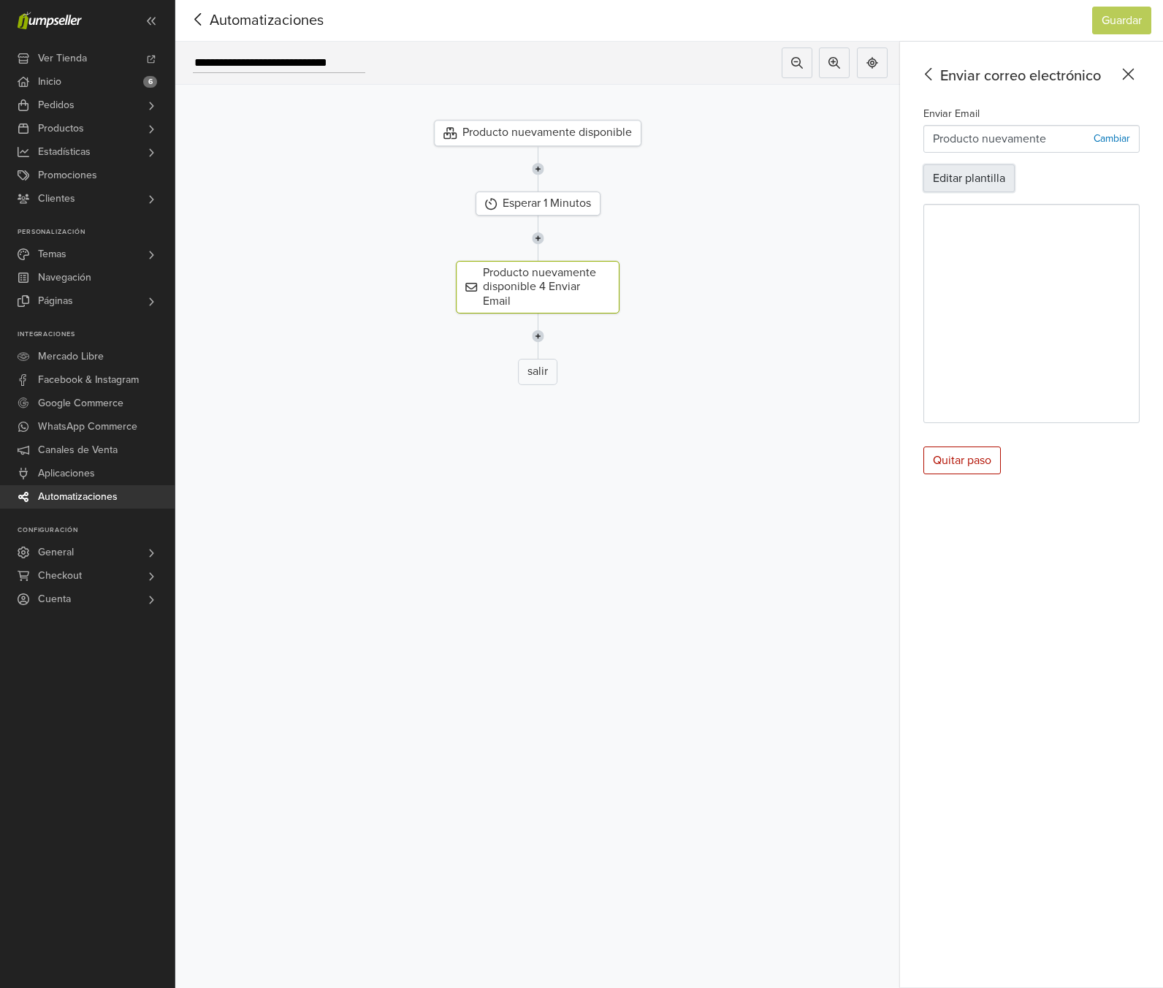
click at [968, 183] on button "Editar plantilla" at bounding box center [969, 178] width 91 height 28
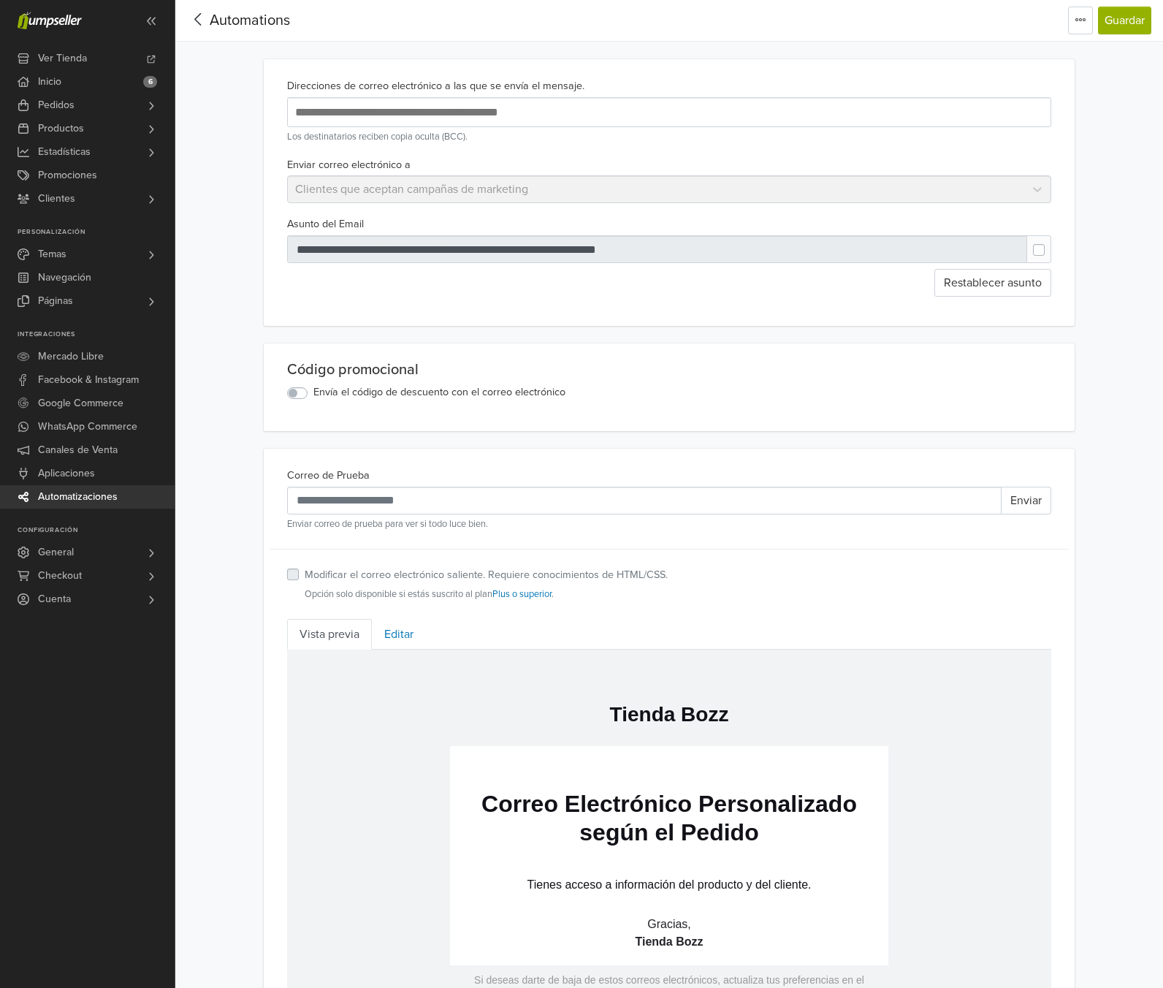
click at [255, 18] on span "Automations" at bounding box center [250, 21] width 80 height 18
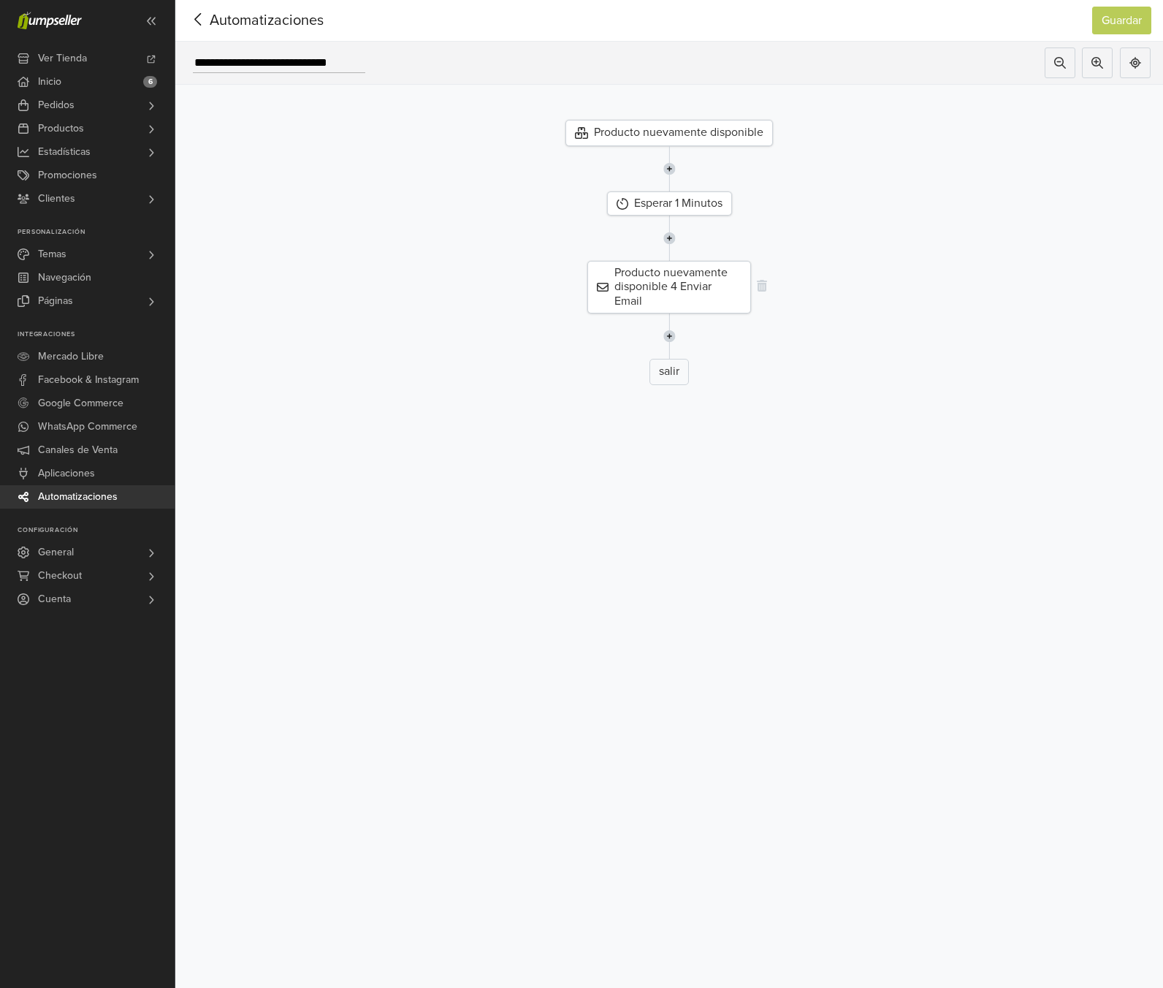
click at [696, 286] on div "Producto nuevamente disponible 4 Enviar Email" at bounding box center [669, 287] width 164 height 53
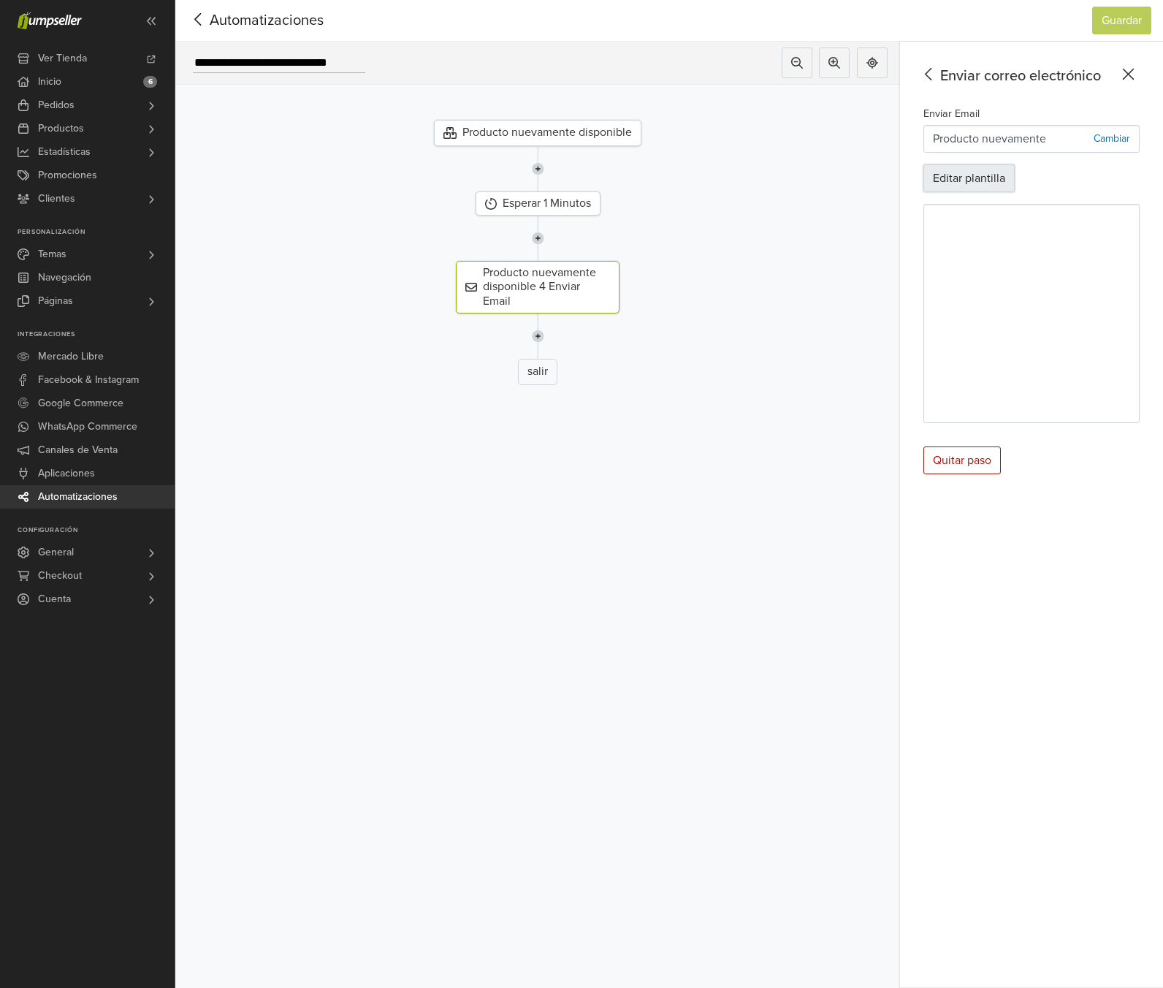
click at [968, 178] on button "Editar plantilla" at bounding box center [969, 178] width 91 height 28
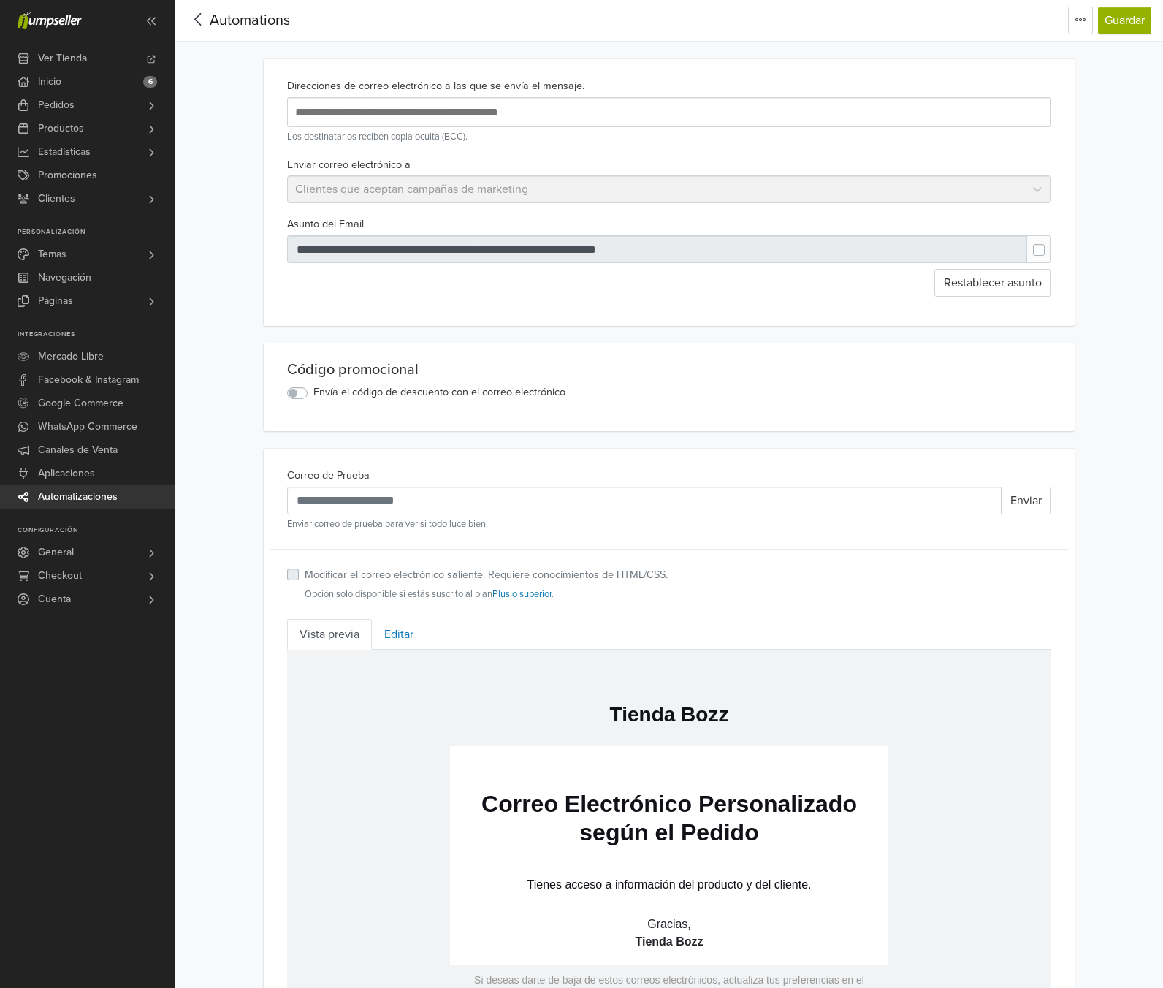
click at [227, 23] on span "Automations" at bounding box center [250, 21] width 80 height 18
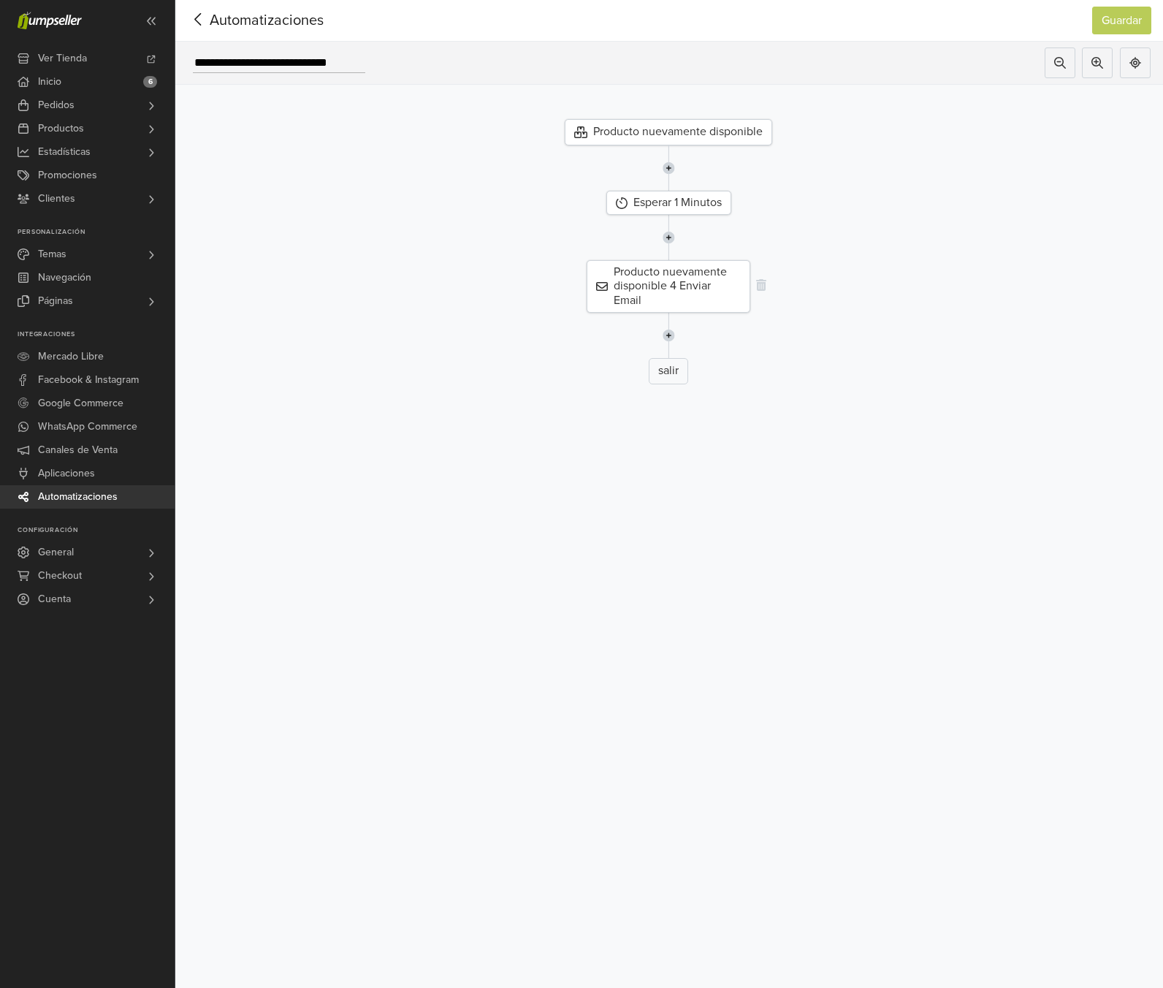
click at [635, 297] on div "Producto nuevamente disponible 4 Enviar Email" at bounding box center [669, 286] width 164 height 53
